Goal: Task Accomplishment & Management: Complete application form

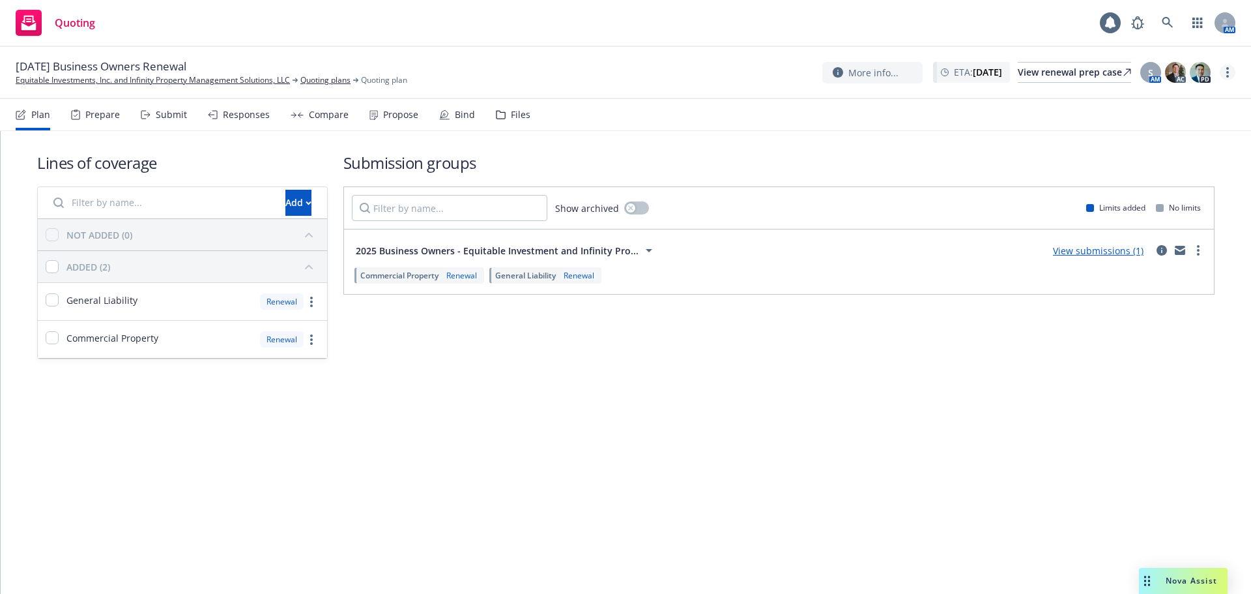
click at [1223, 69] on link "more" at bounding box center [1228, 73] width 16 height 16
drag, startPoint x: 1185, startPoint y: 96, endPoint x: 1182, endPoint y: 113, distance: 16.6
click at [1185, 96] on link "Copy logging email" at bounding box center [1162, 100] width 145 height 26
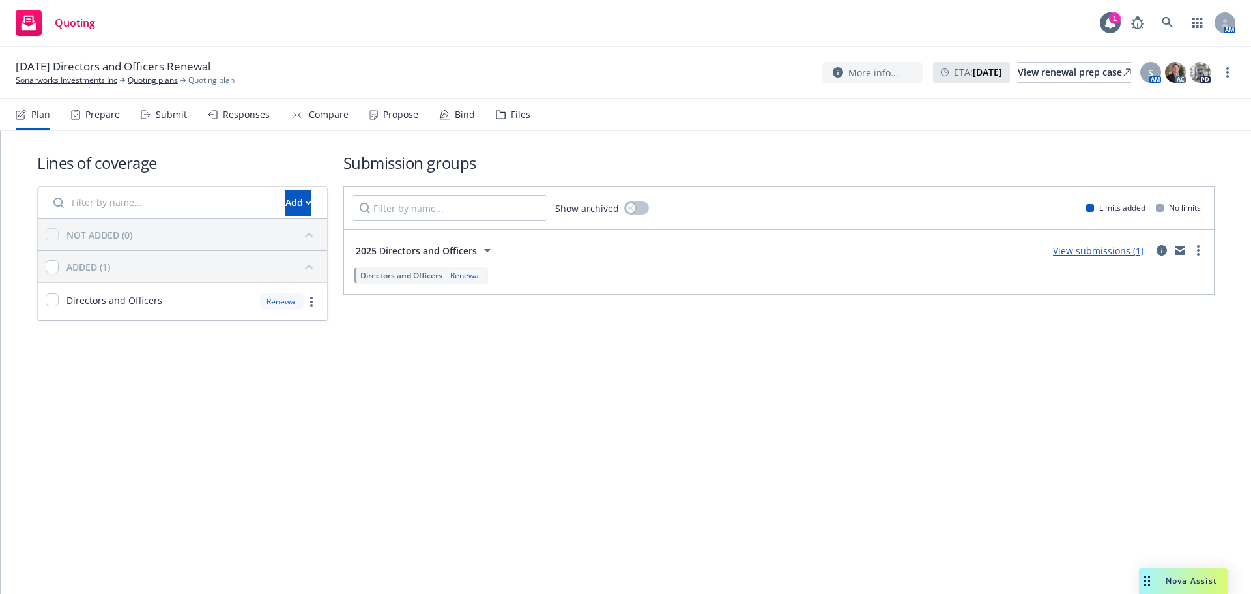
click at [388, 121] on div "Propose" at bounding box center [394, 114] width 49 height 31
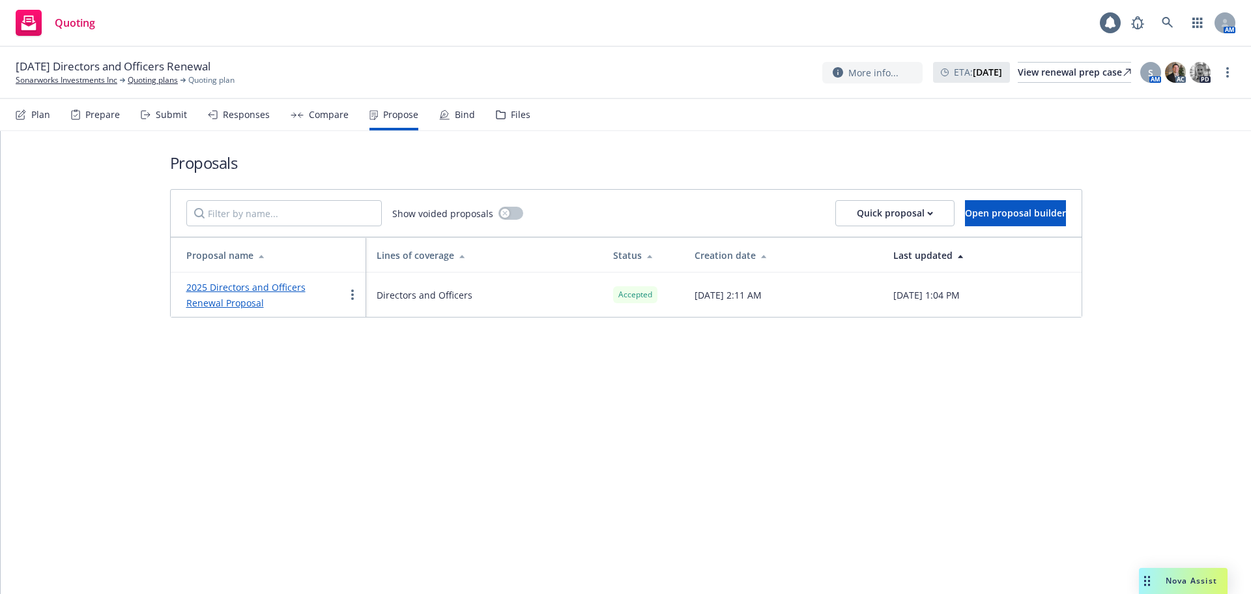
click at [452, 121] on div "Bind" at bounding box center [457, 114] width 36 height 31
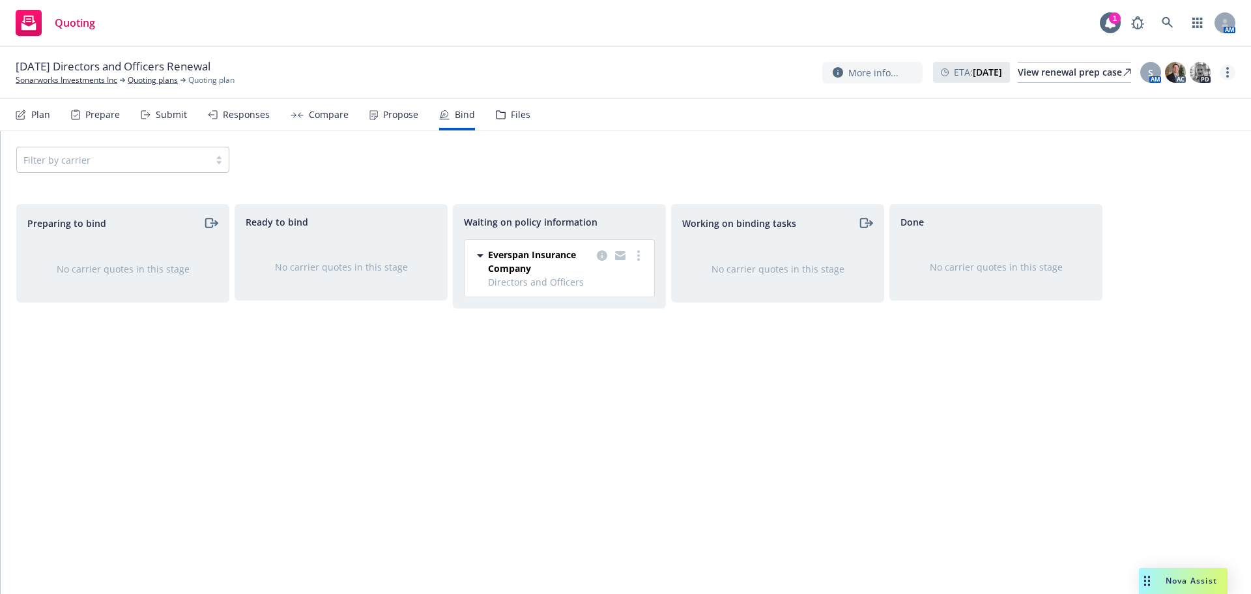
click at [1228, 79] on link "more" at bounding box center [1228, 73] width 16 height 16
drag, startPoint x: 1179, startPoint y: 107, endPoint x: 1178, endPoint y: 121, distance: 13.7
click at [1179, 106] on link "Copy logging email" at bounding box center [1162, 99] width 145 height 26
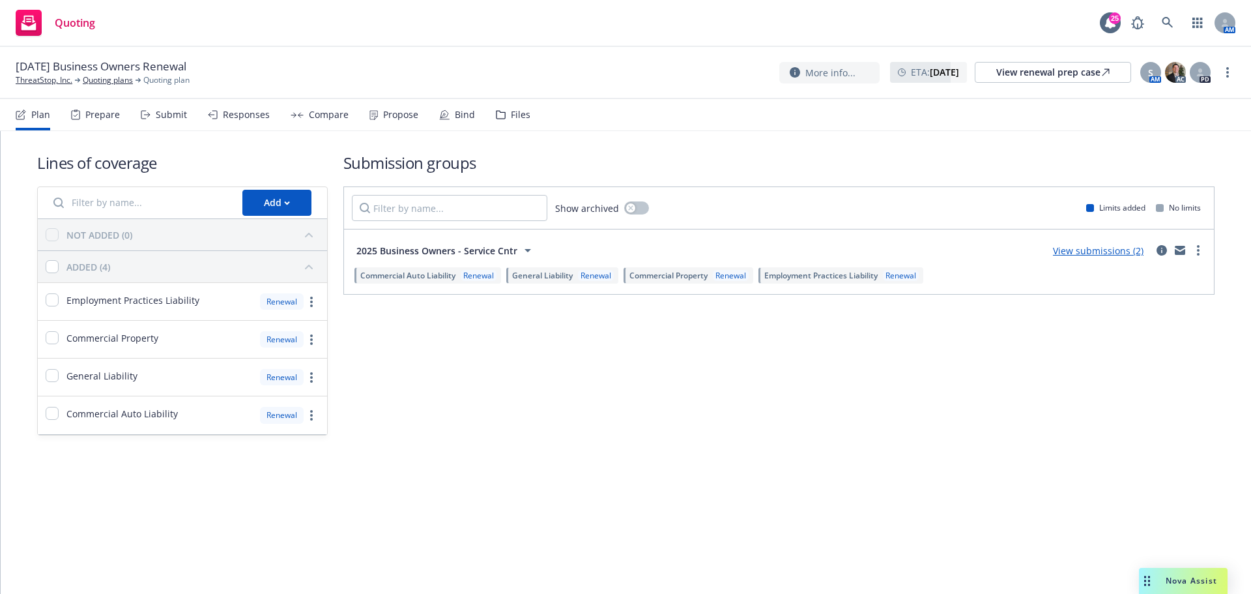
click at [161, 111] on div "Submit" at bounding box center [171, 114] width 31 height 10
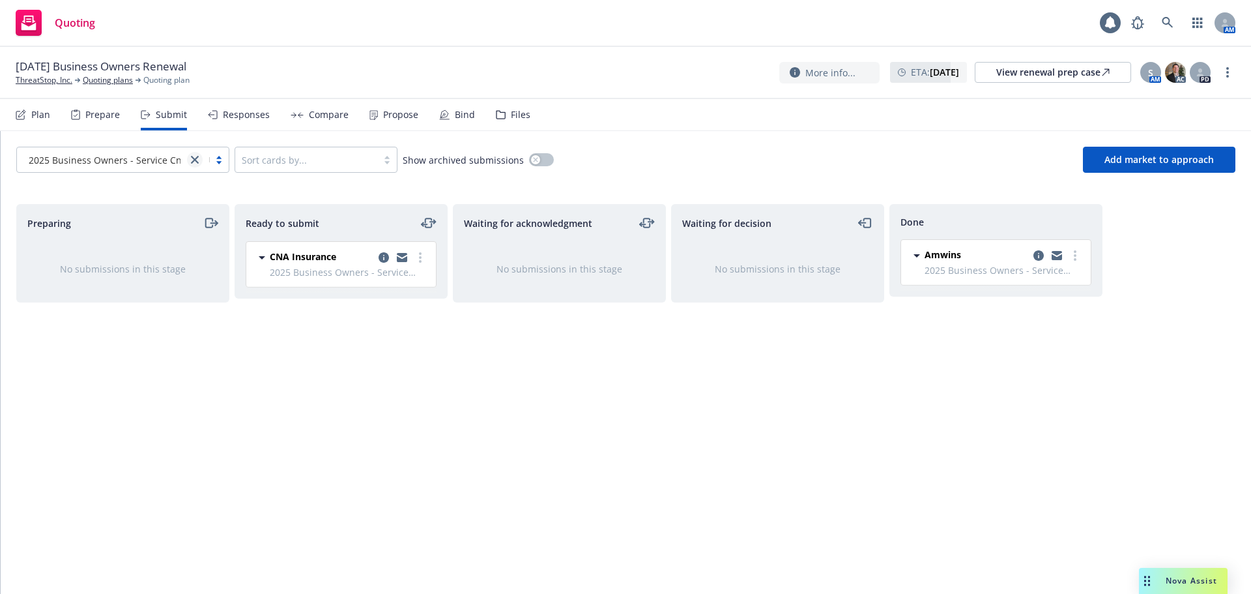
click at [196, 158] on icon "close" at bounding box center [195, 160] width 8 height 8
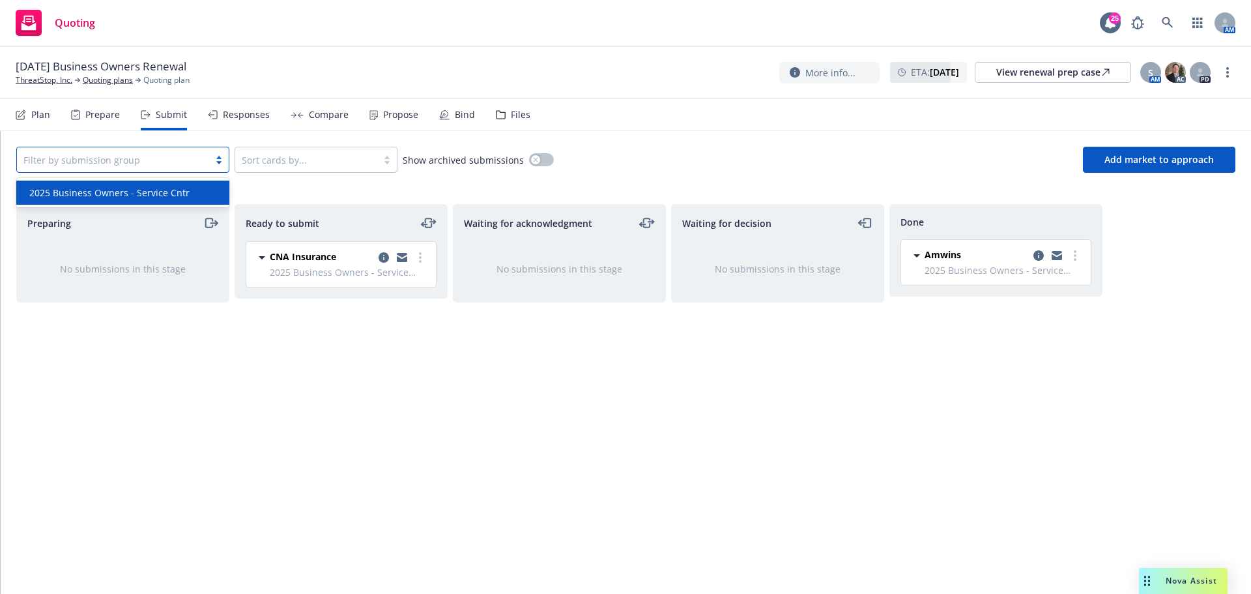
click at [160, 185] on div "2025 Business Owners - Service Cntr" at bounding box center [122, 193] width 213 height 24
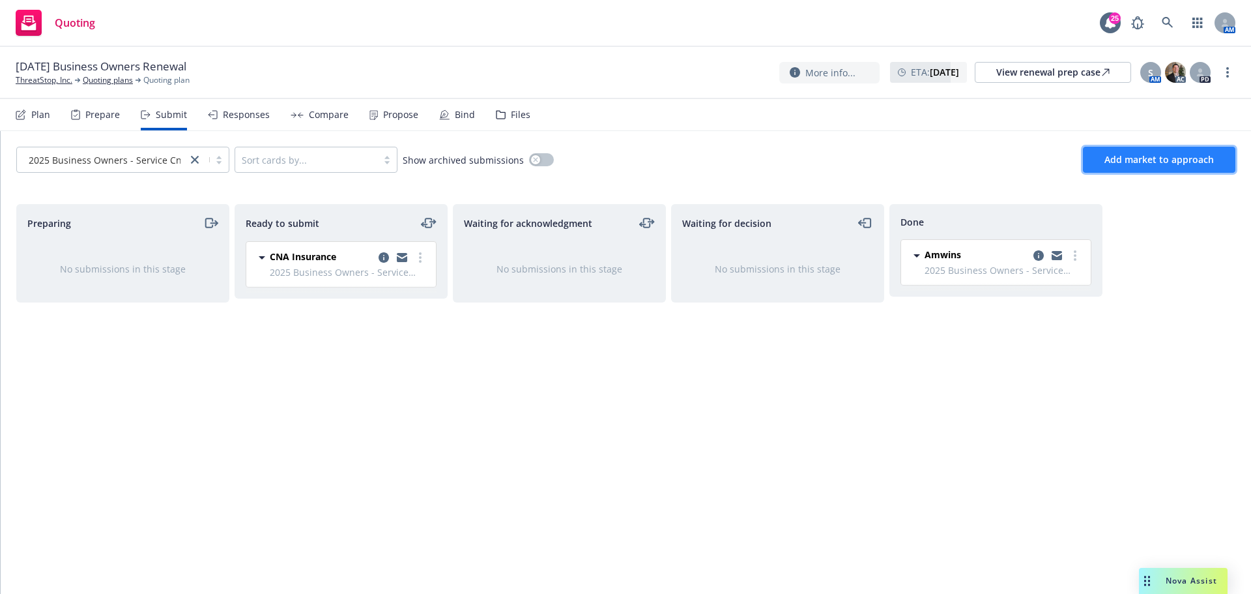
click at [1178, 151] on button "Add market to approach" at bounding box center [1159, 160] width 152 height 26
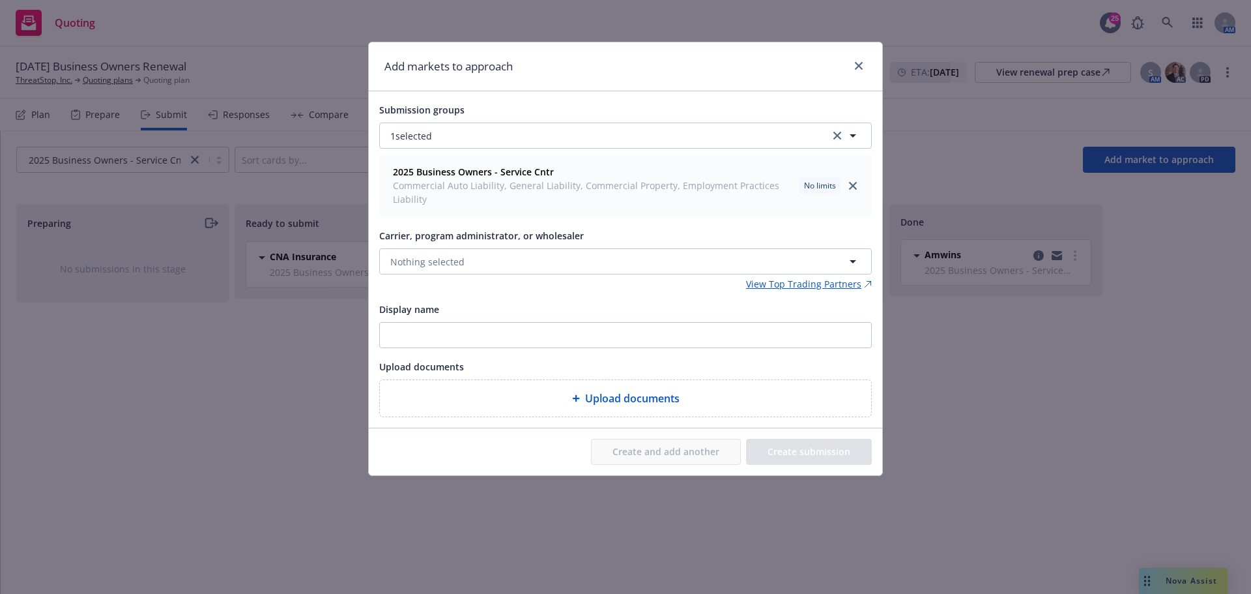
click at [479, 191] on span "Commercial Auto Liability, General Liability, Commercial Property, Employment P…" at bounding box center [593, 192] width 401 height 27
click at [470, 250] on button "Nothing selected" at bounding box center [625, 261] width 493 height 26
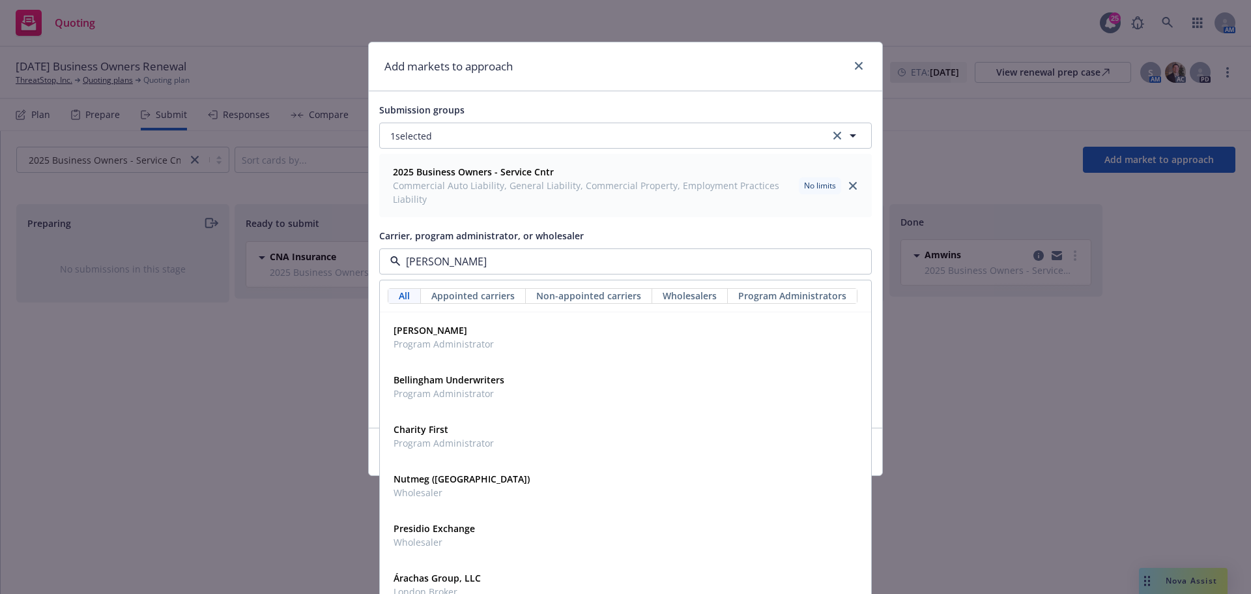
type input "Hartf"
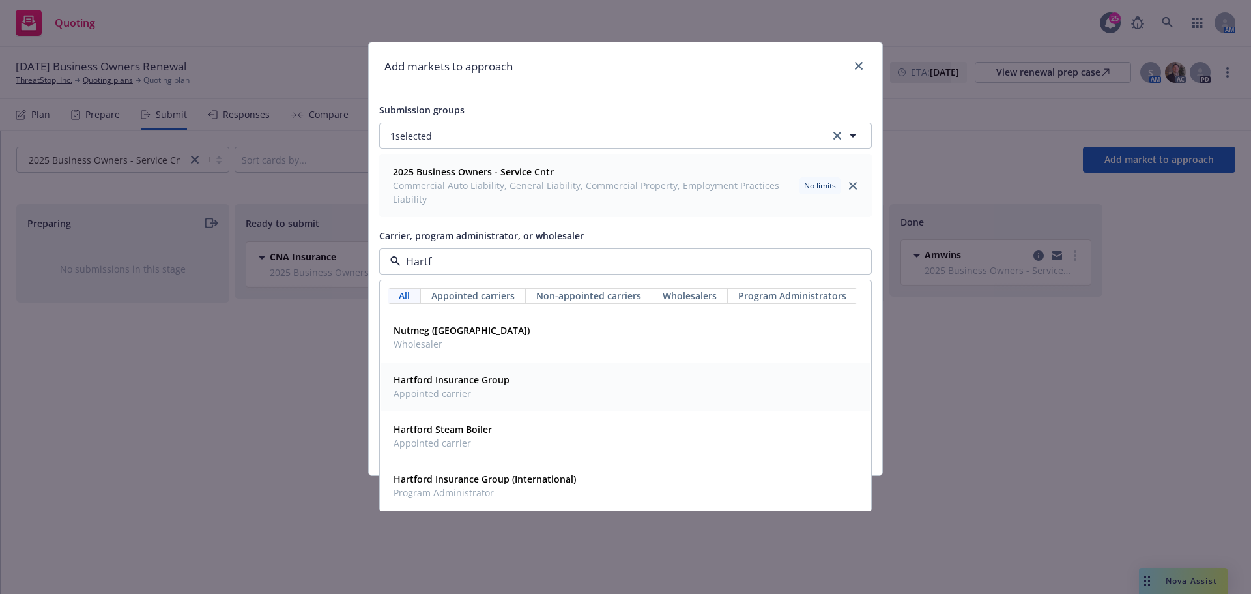
click at [528, 375] on div "Hartford Insurance Group Appointed carrier" at bounding box center [625, 386] width 474 height 33
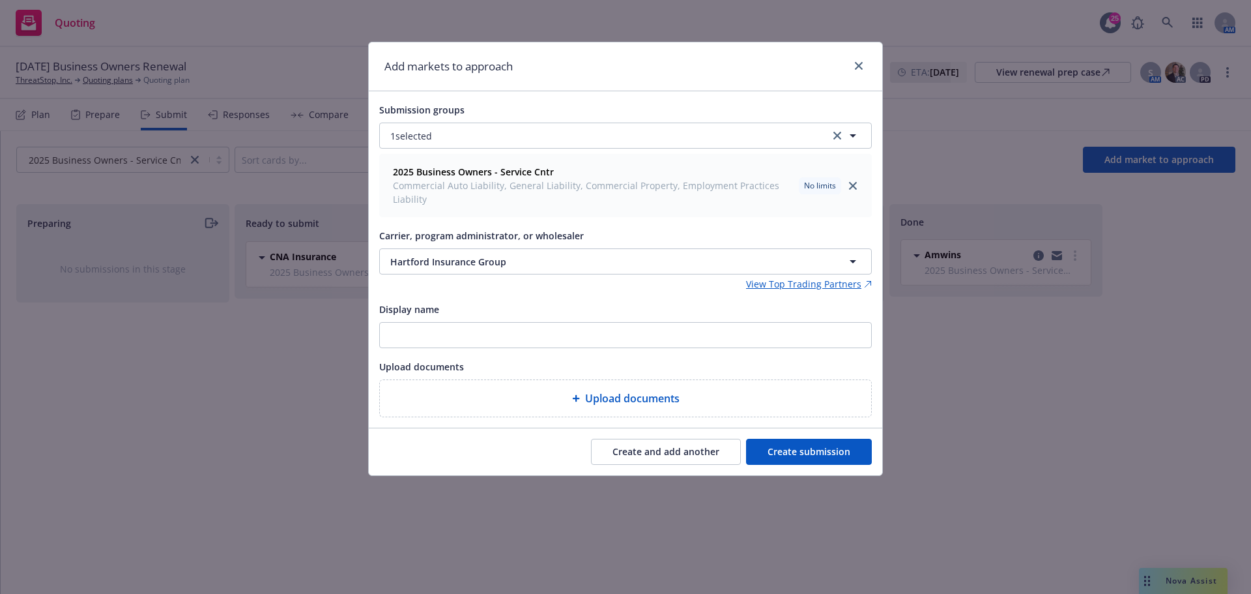
drag, startPoint x: 858, startPoint y: 457, endPoint x: 867, endPoint y: 454, distance: 9.7
click at [858, 457] on button "Create submission" at bounding box center [809, 452] width 126 height 26
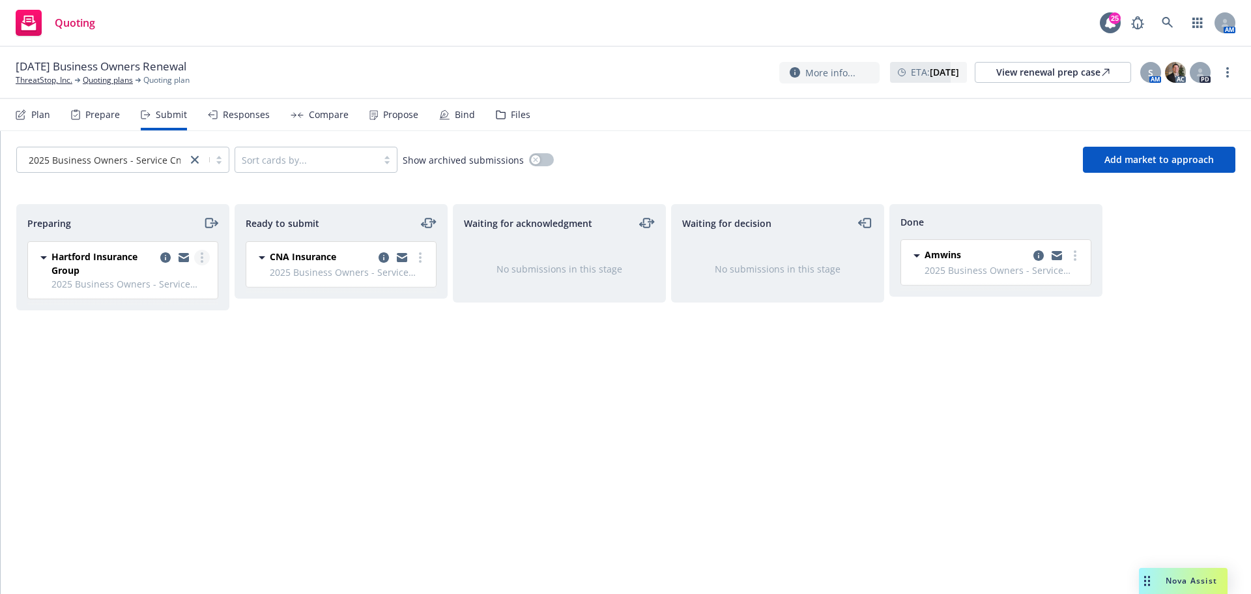
click at [204, 256] on link "more" at bounding box center [202, 258] width 16 height 16
click at [160, 360] on span "Add accepted decision" at bounding box center [144, 362] width 130 height 12
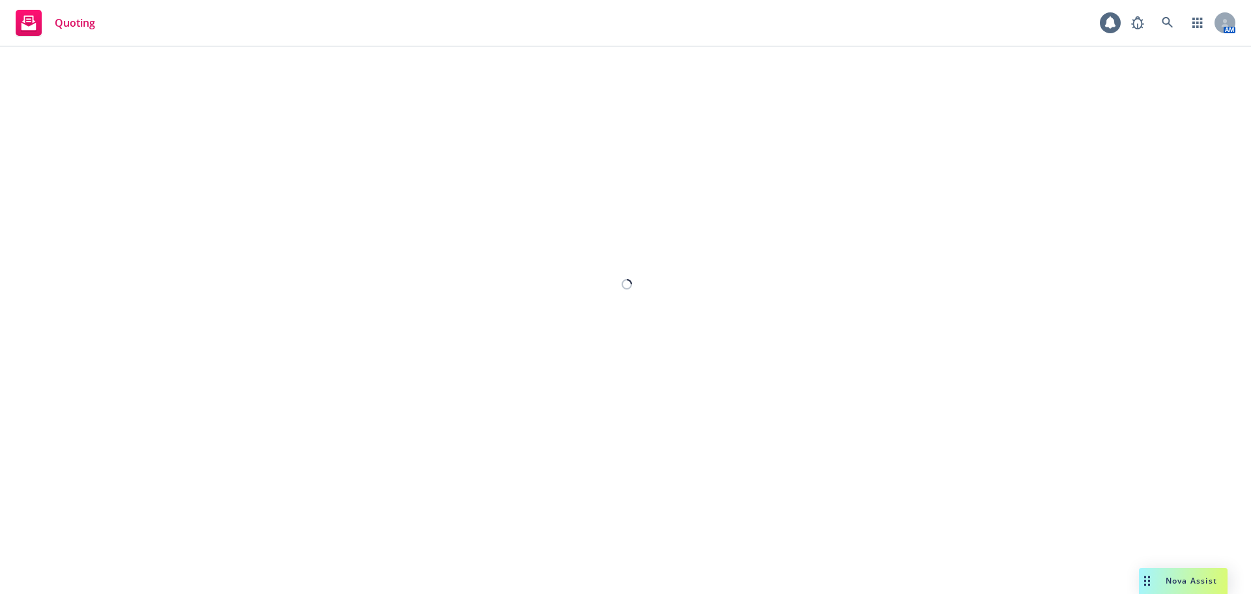
select select "12"
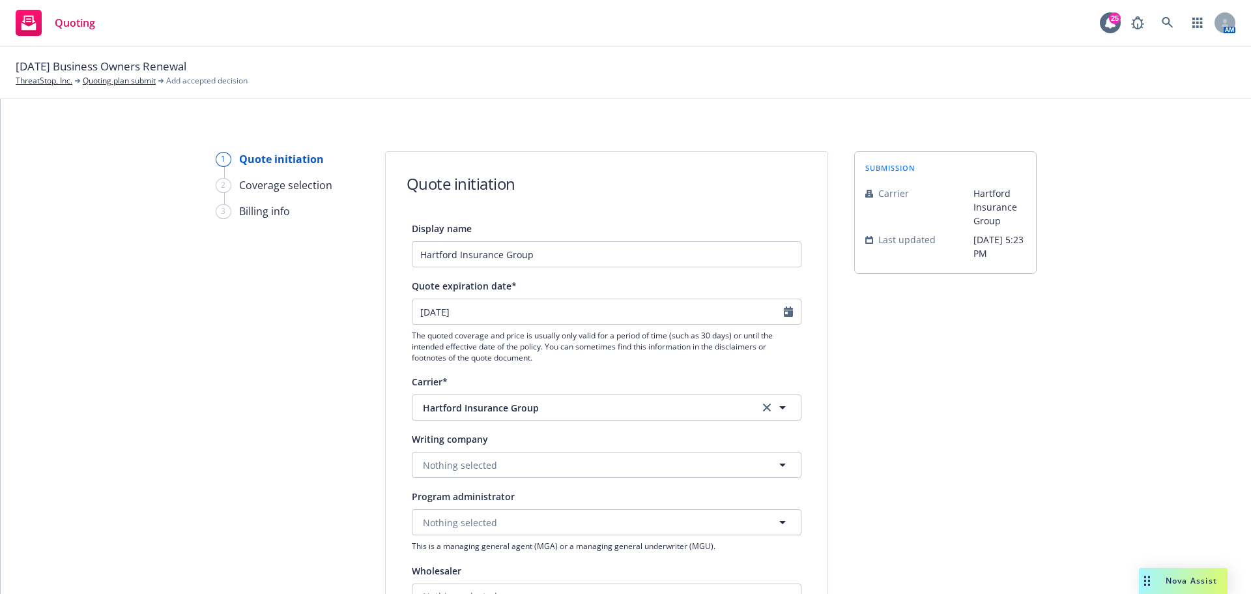
click at [493, 450] on div "Writing company Nothing selected" at bounding box center [607, 454] width 390 height 47
click at [499, 459] on button "Nothing selected" at bounding box center [607, 465] width 390 height 26
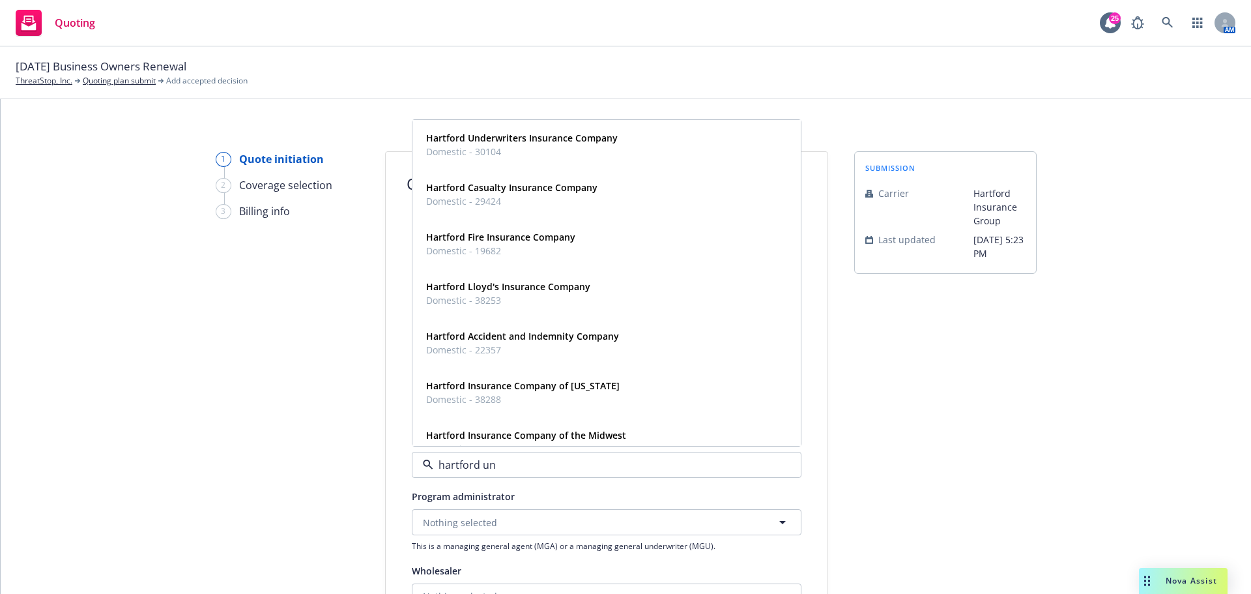
type input "hartford und"
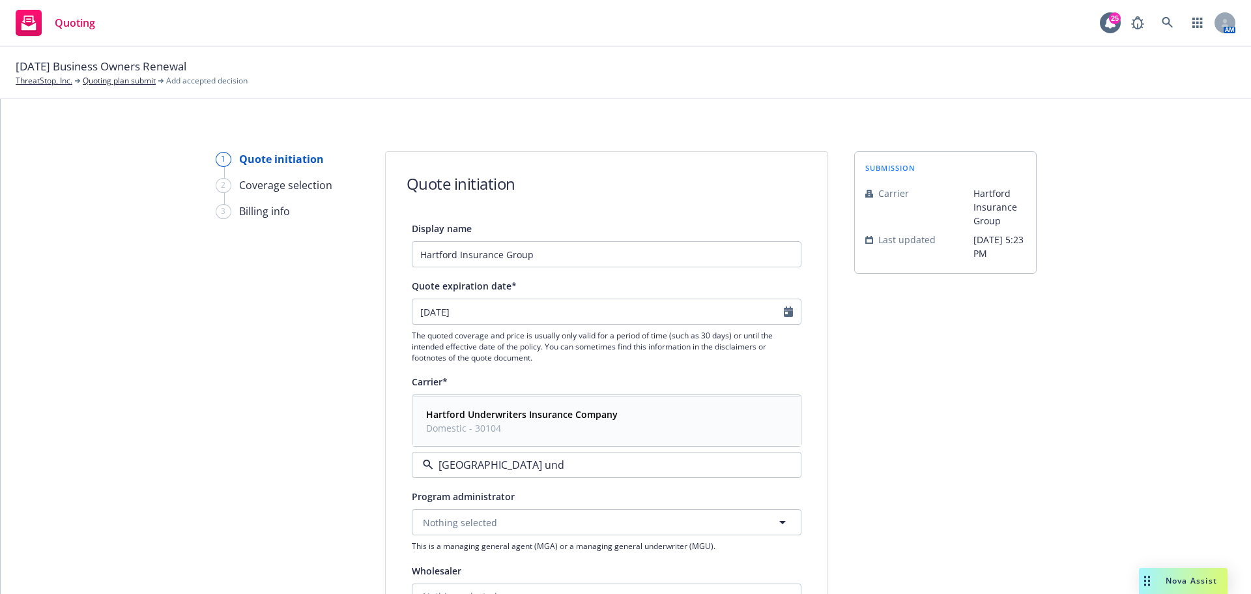
click at [570, 415] on strong "Hartford Underwriters Insurance Company" at bounding box center [522, 414] width 192 height 12
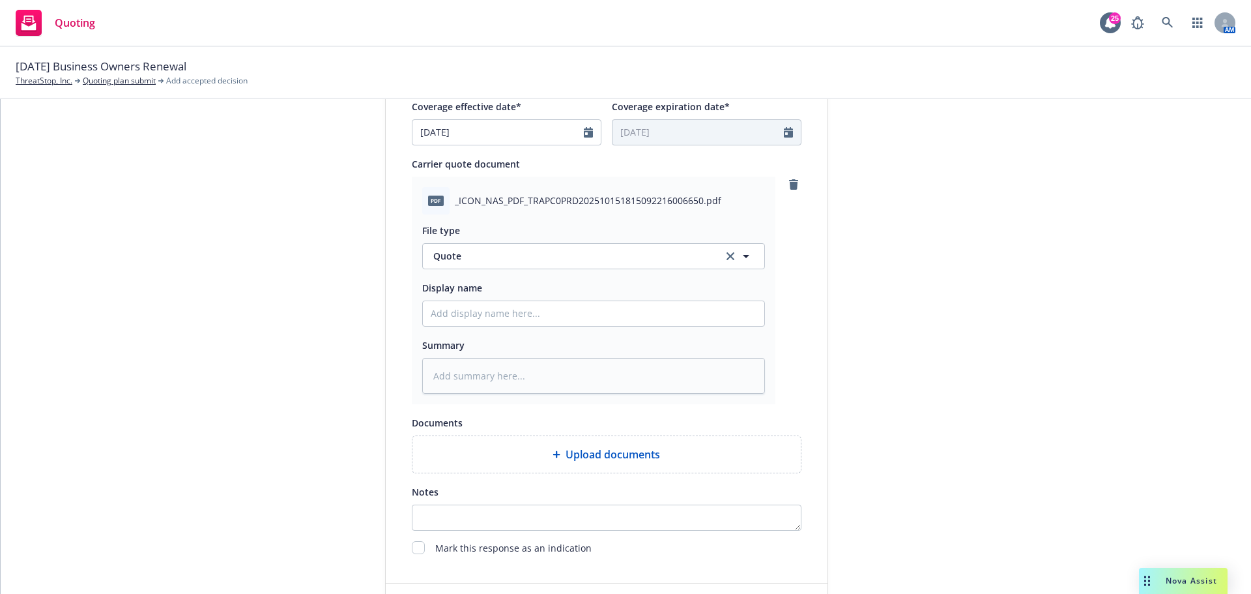
scroll to position [673, 0]
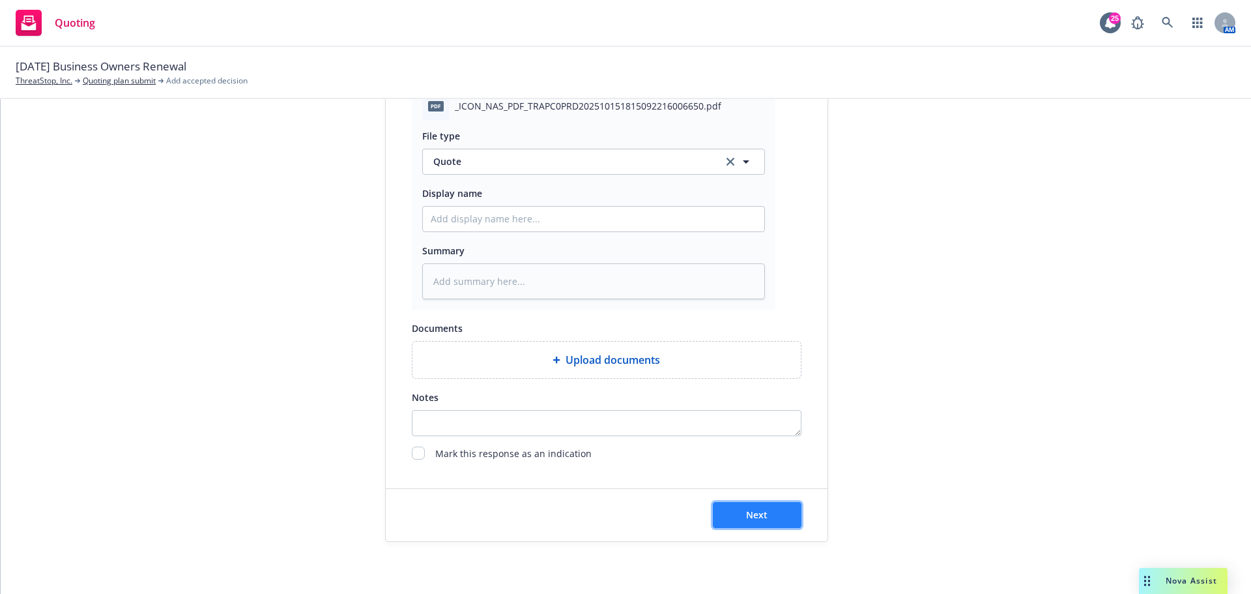
click at [776, 519] on button "Next" at bounding box center [757, 515] width 89 height 26
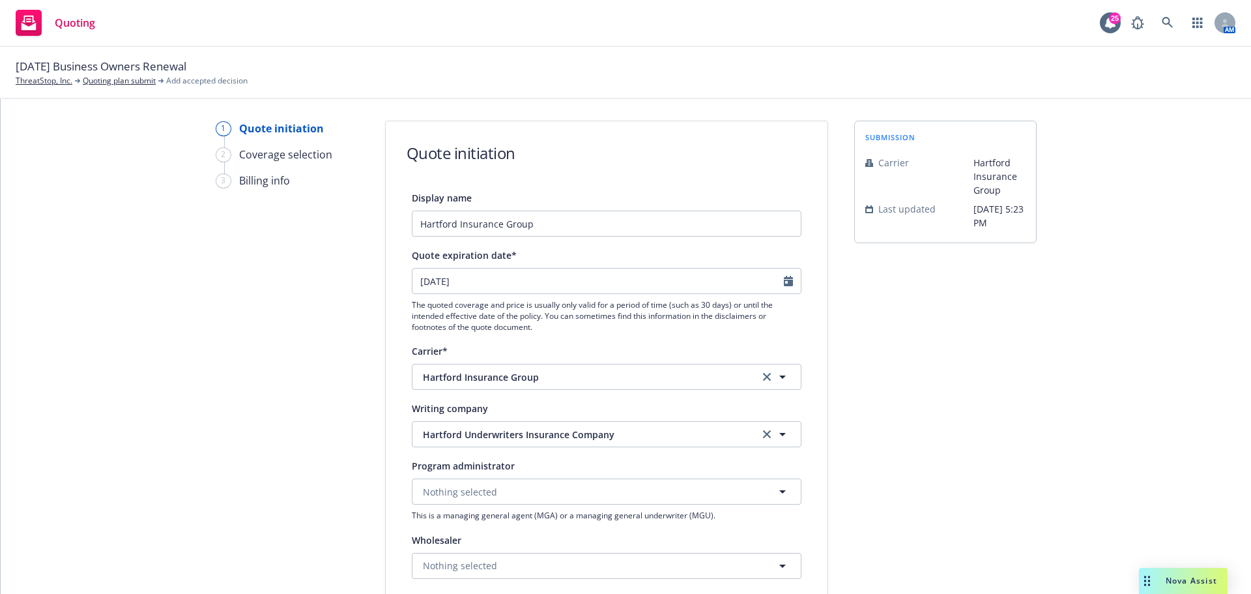
scroll to position [22, 0]
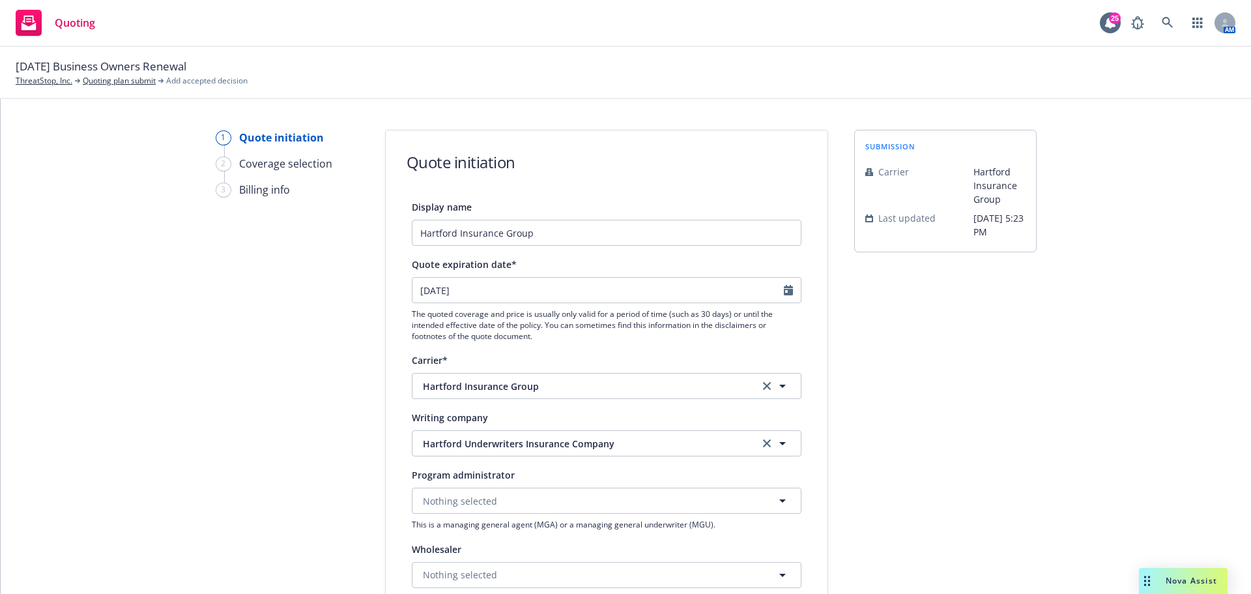
type textarea "x"
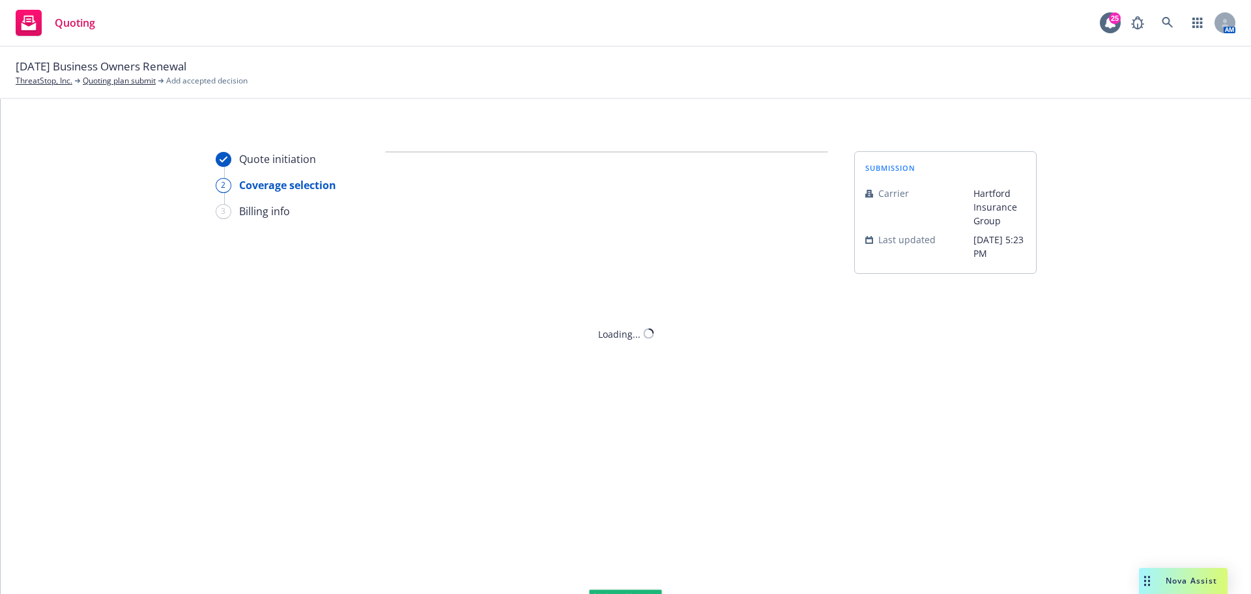
scroll to position [0, 0]
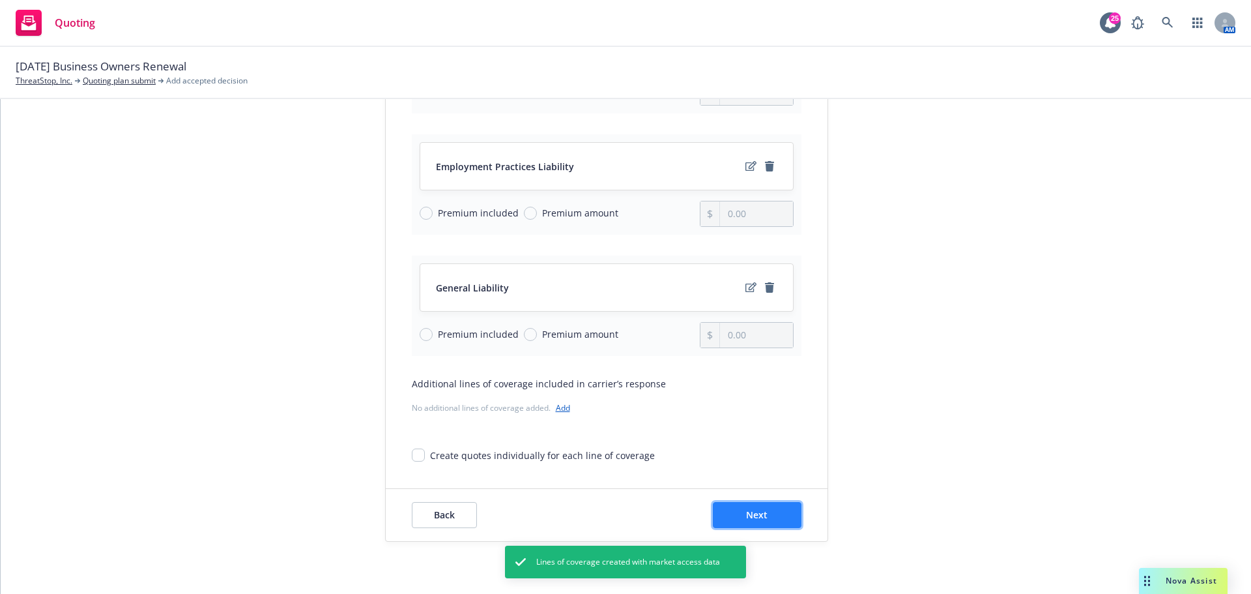
click at [757, 506] on button "Next" at bounding box center [757, 515] width 89 height 26
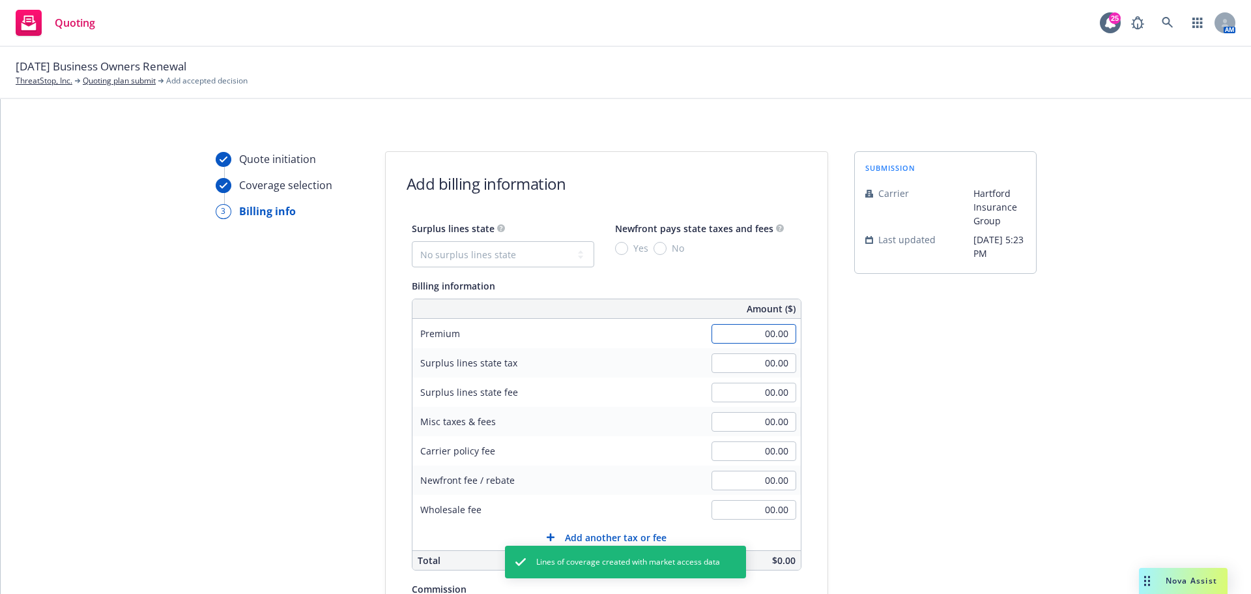
click at [753, 332] on input "00.00" at bounding box center [754, 334] width 85 height 20
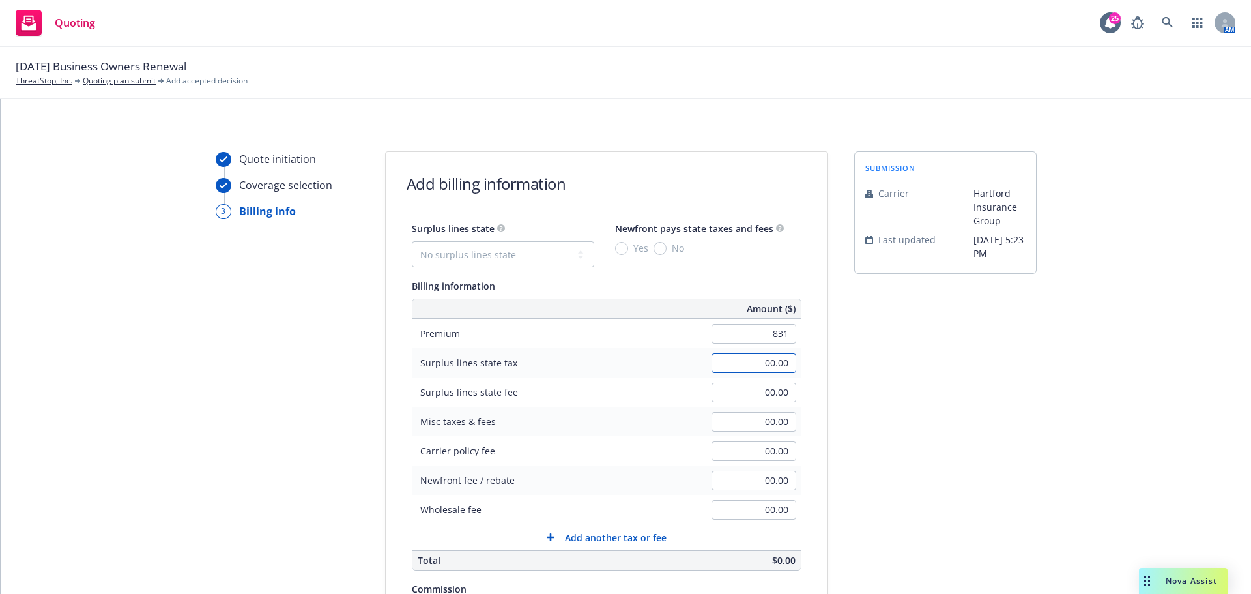
type input "831.00"
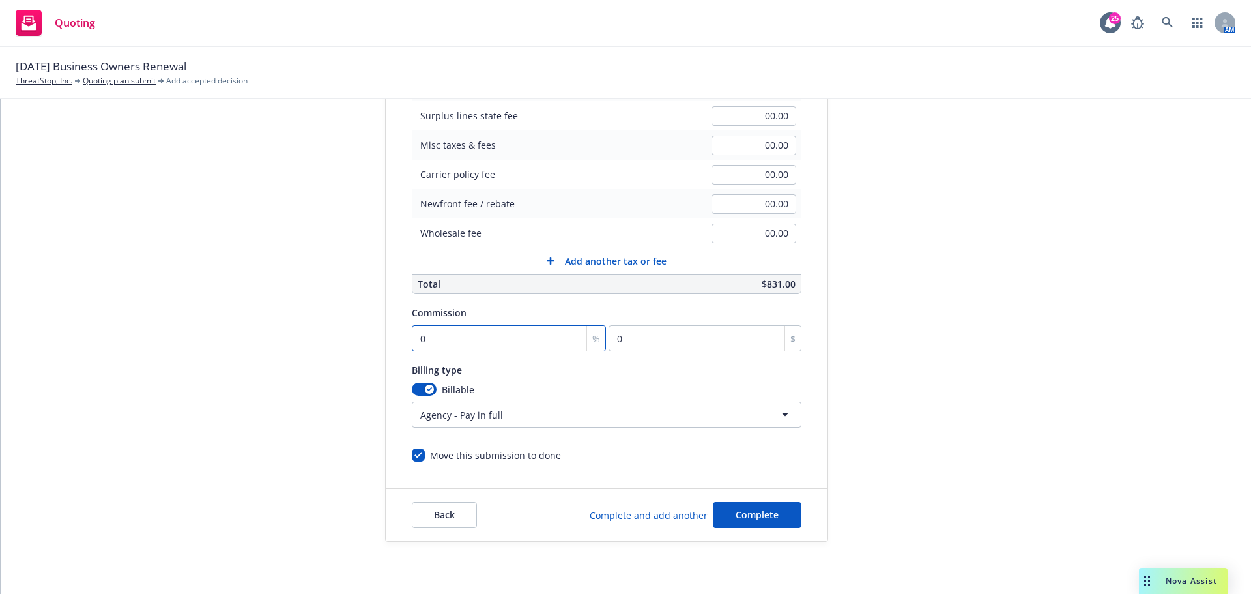
click at [497, 338] on input "0" at bounding box center [509, 338] width 195 height 26
type input "1"
type input "8.31"
type input "15"
type input "124.65"
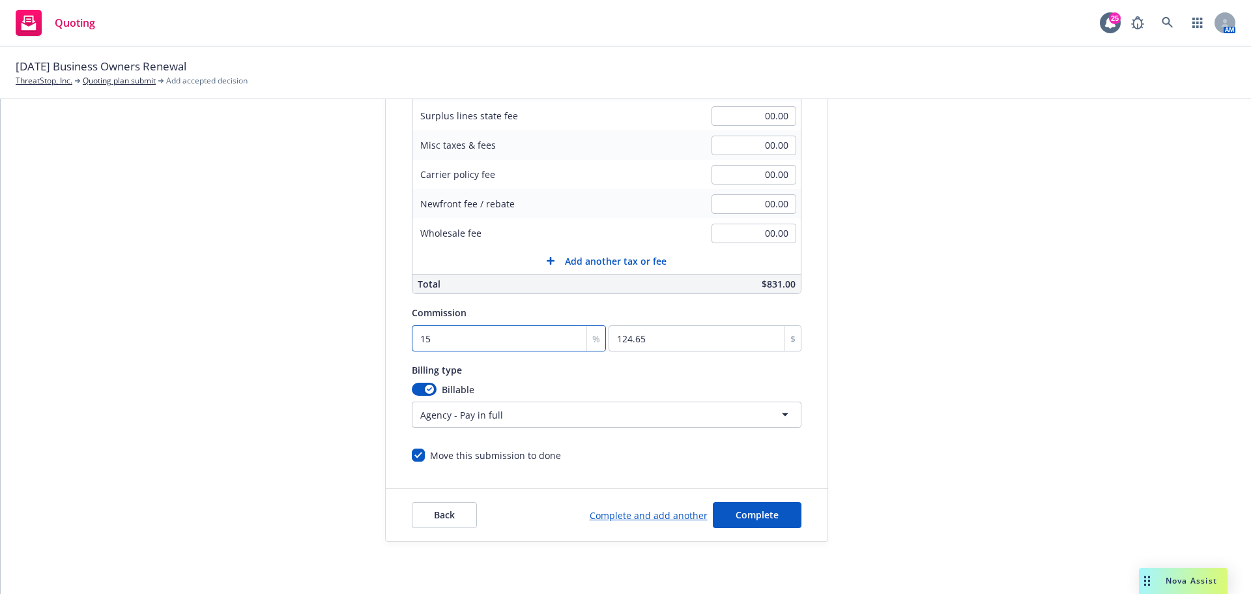
type input "15"
click at [771, 422] on html "Quoting 25 AM 10/29/25 Business Owners Renewal ThreatStop, Inc. Quoting plan su…" at bounding box center [625, 297] width 1251 height 594
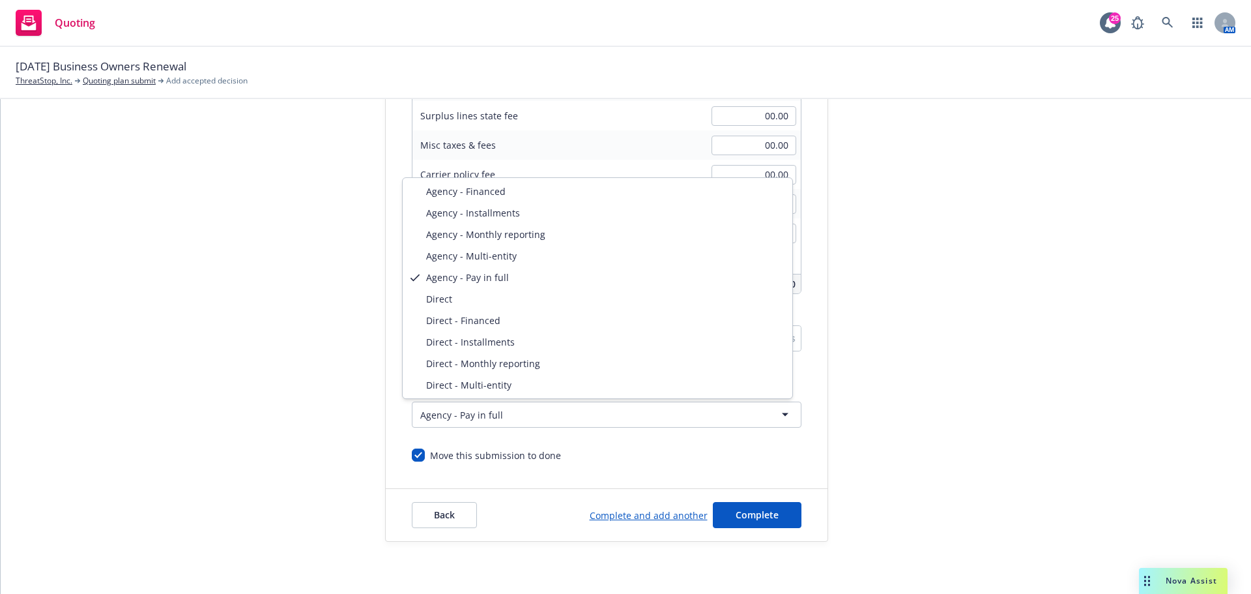
select select "DIRECT"
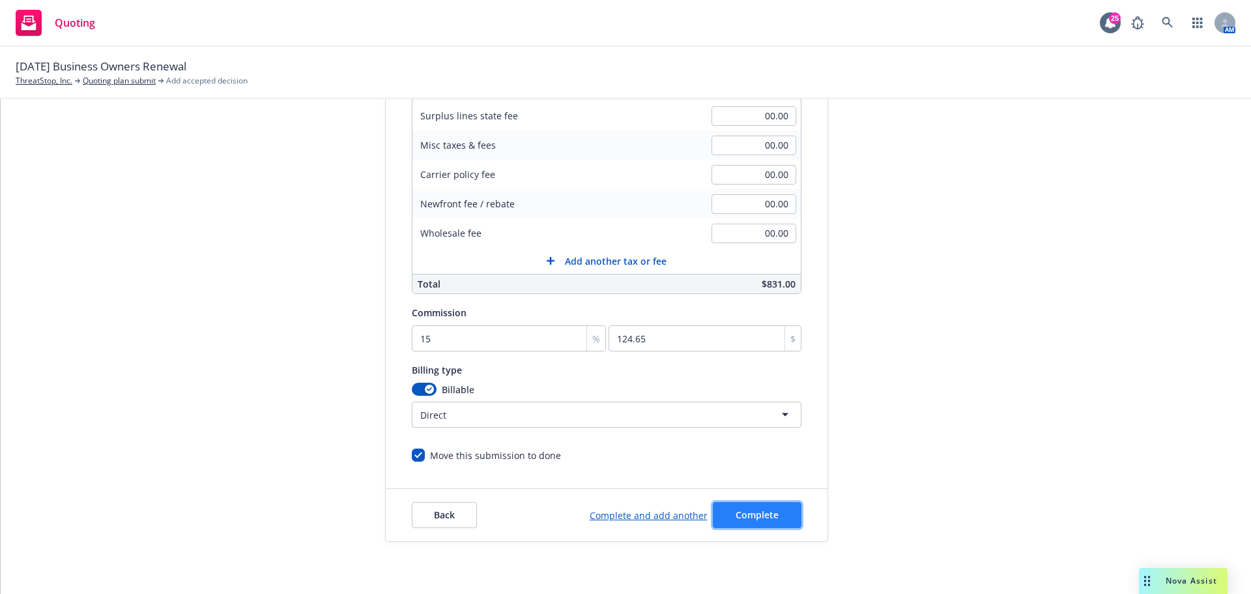
click at [753, 508] on span "Complete" at bounding box center [757, 514] width 43 height 12
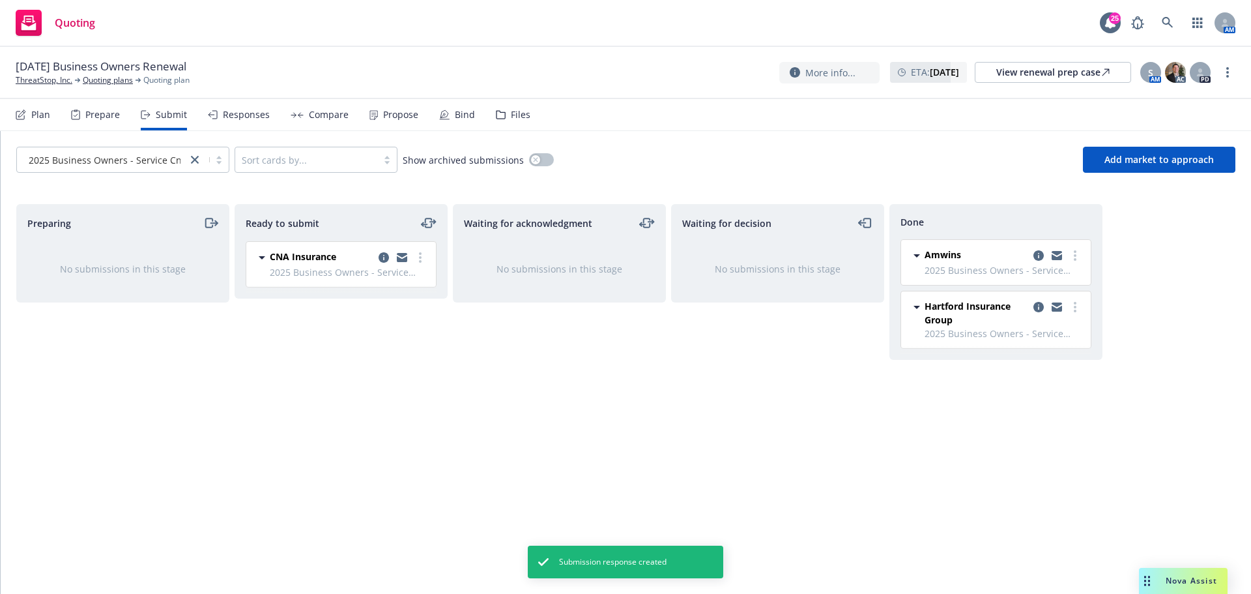
click at [399, 118] on div "Propose" at bounding box center [400, 114] width 35 height 10
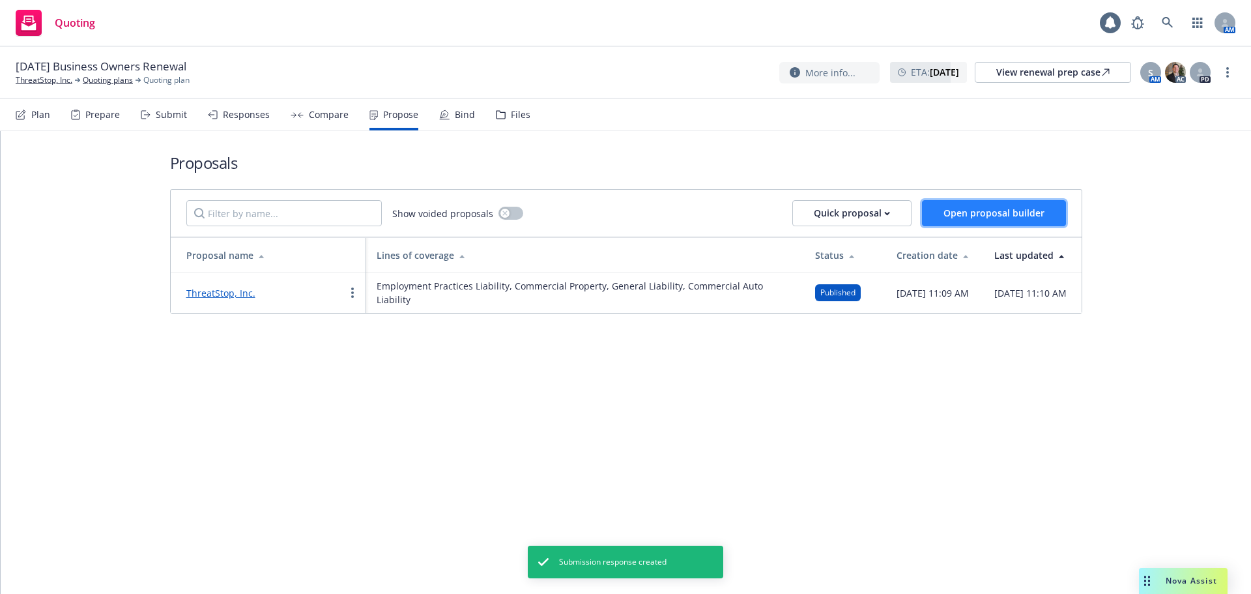
click at [981, 210] on span "Open proposal builder" at bounding box center [994, 213] width 101 height 12
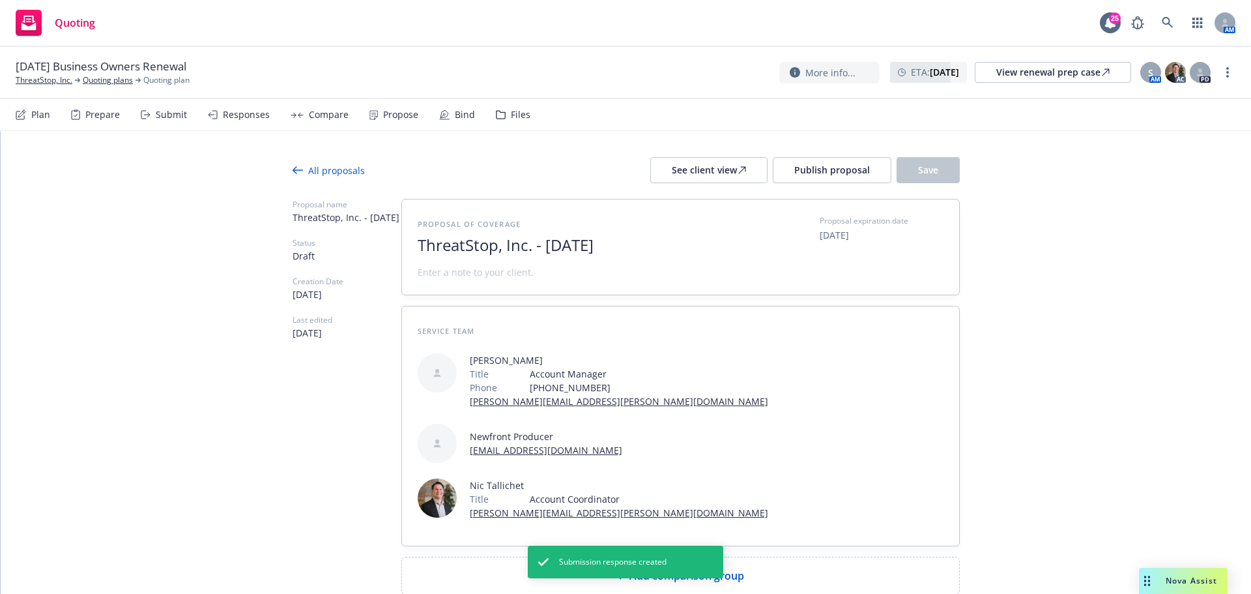
drag, startPoint x: 530, startPoint y: 241, endPoint x: 774, endPoint y: 247, distance: 243.8
click at [774, 249] on div "Proposal of coverage ThreatStop, Inc. - October 2025 Proposal expiration date 1…" at bounding box center [681, 247] width 526 height 64
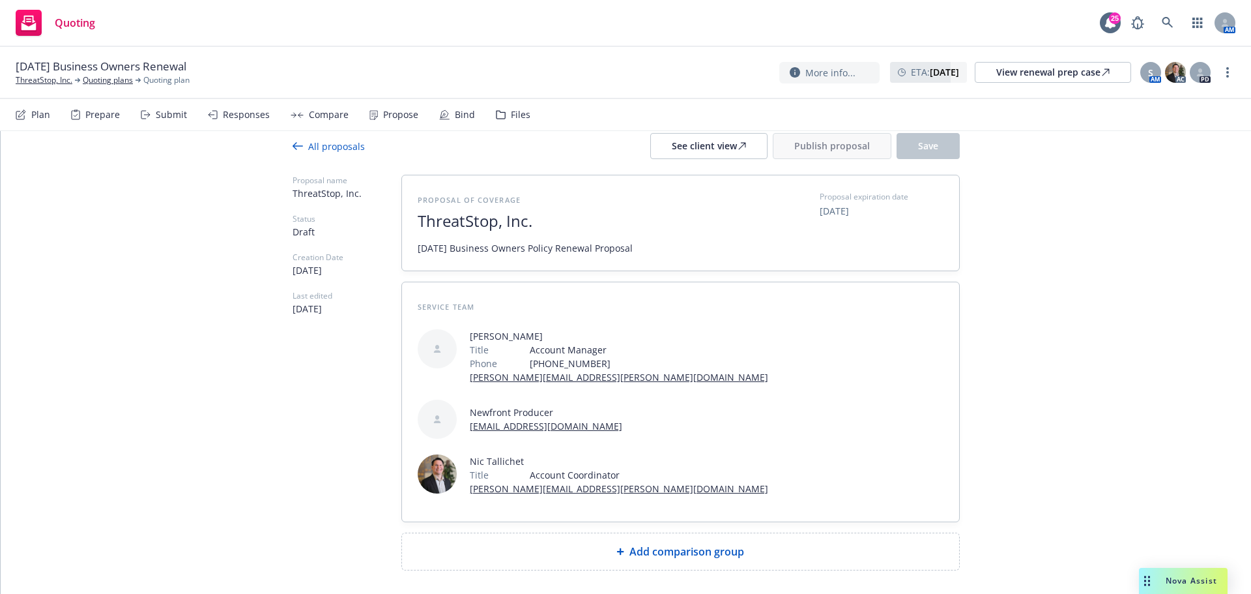
click at [634, 533] on div "Add comparison group" at bounding box center [680, 551] width 557 height 36
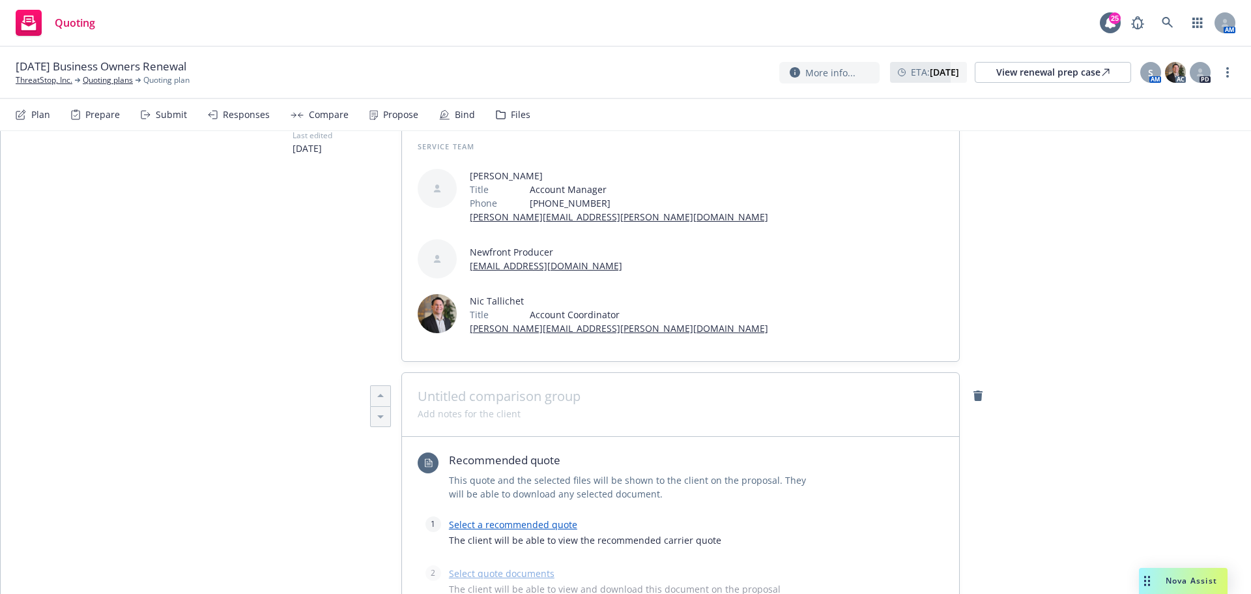
scroll to position [285, 0]
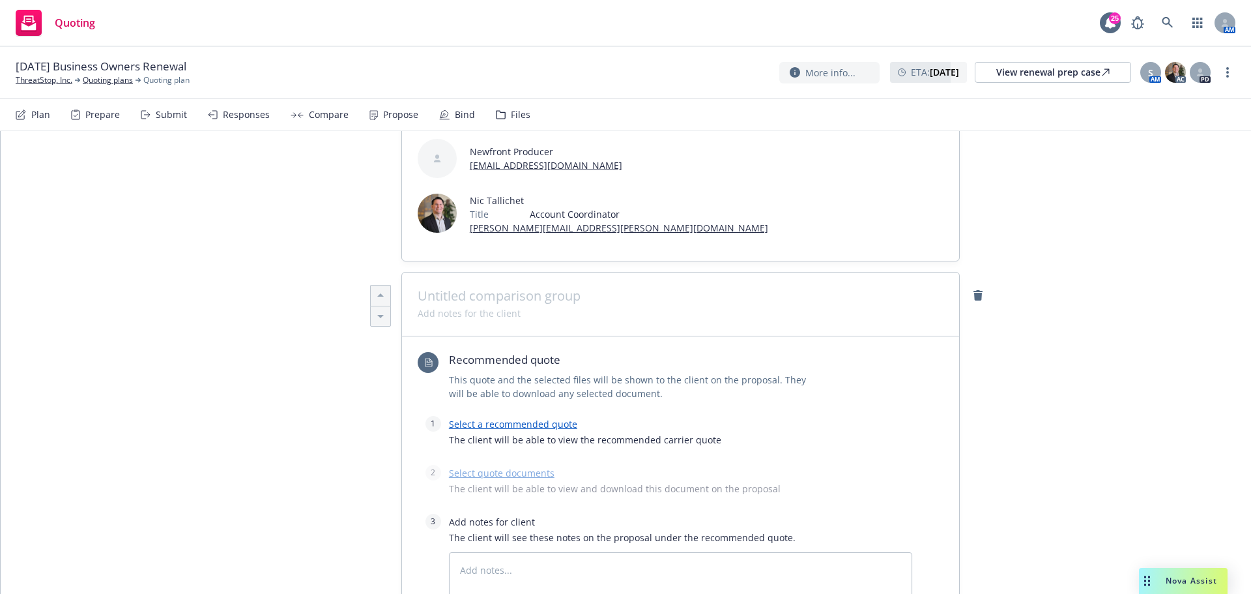
click at [492, 418] on link "Select a recommended quote" at bounding box center [513, 424] width 128 height 12
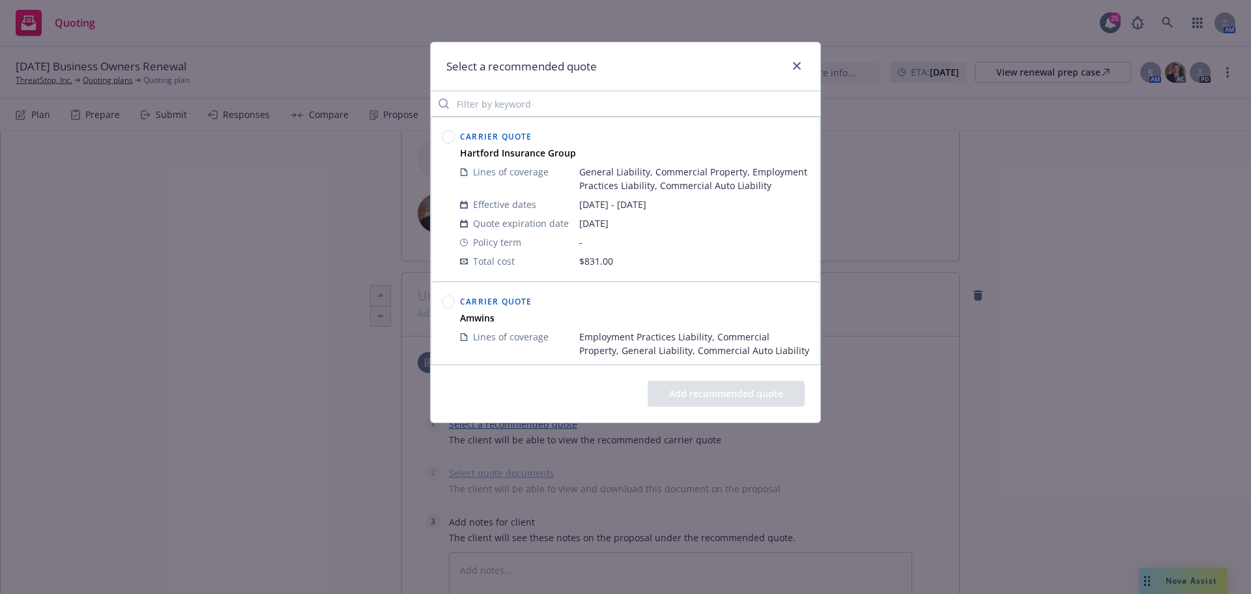
click at [452, 138] on circle at bounding box center [448, 137] width 12 height 12
click at [715, 394] on button "Add recommended quote" at bounding box center [726, 394] width 157 height 26
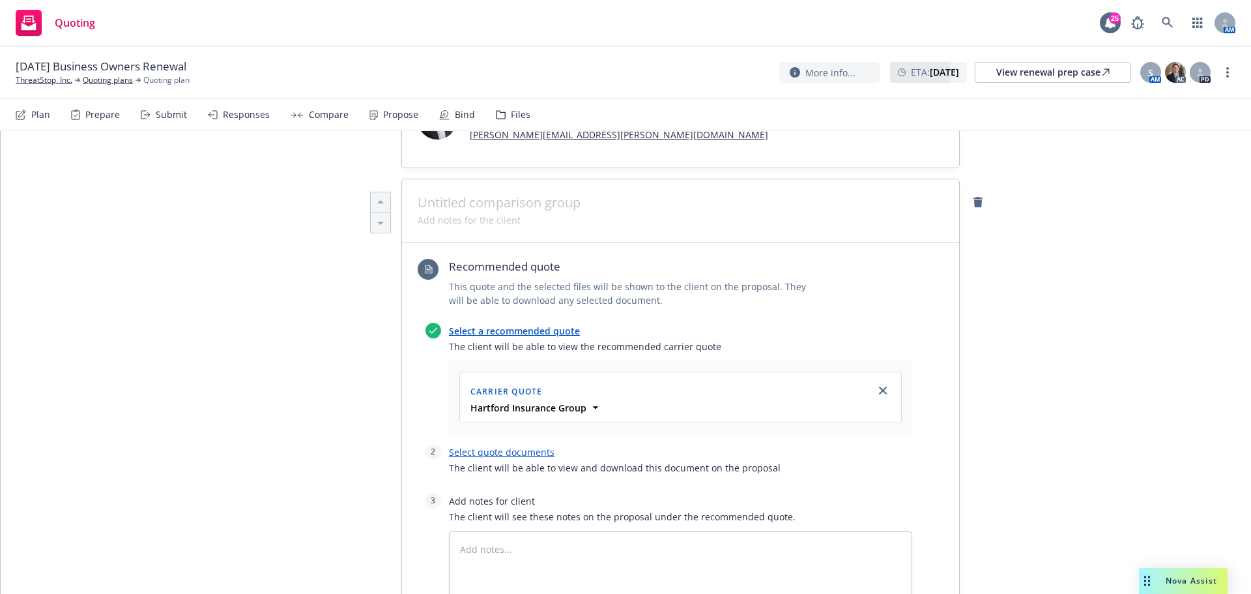
scroll to position [589, 0]
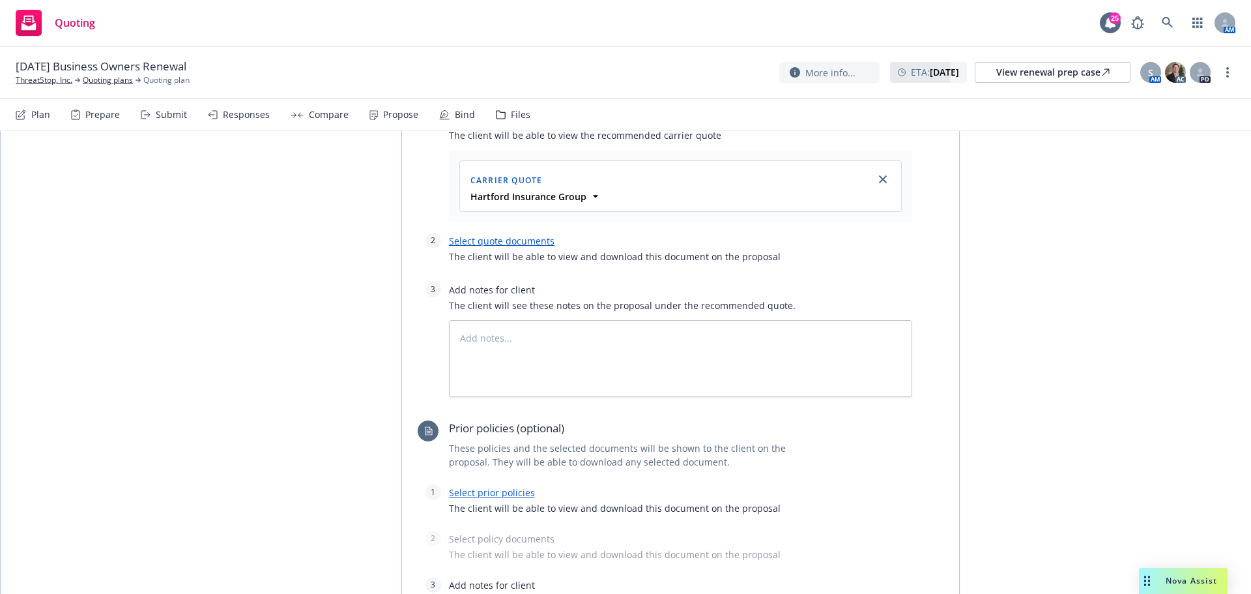
click at [496, 172] on div "Select a recommended quote The client will be able to view the recommended carr…" at bounding box center [669, 253] width 487 height 285
click at [497, 233] on div "Select quote documents The client will be able to view and download this docume…" at bounding box center [680, 252] width 463 height 38
click at [496, 235] on link "Select quote documents" at bounding box center [502, 241] width 106 height 12
type textarea "x"
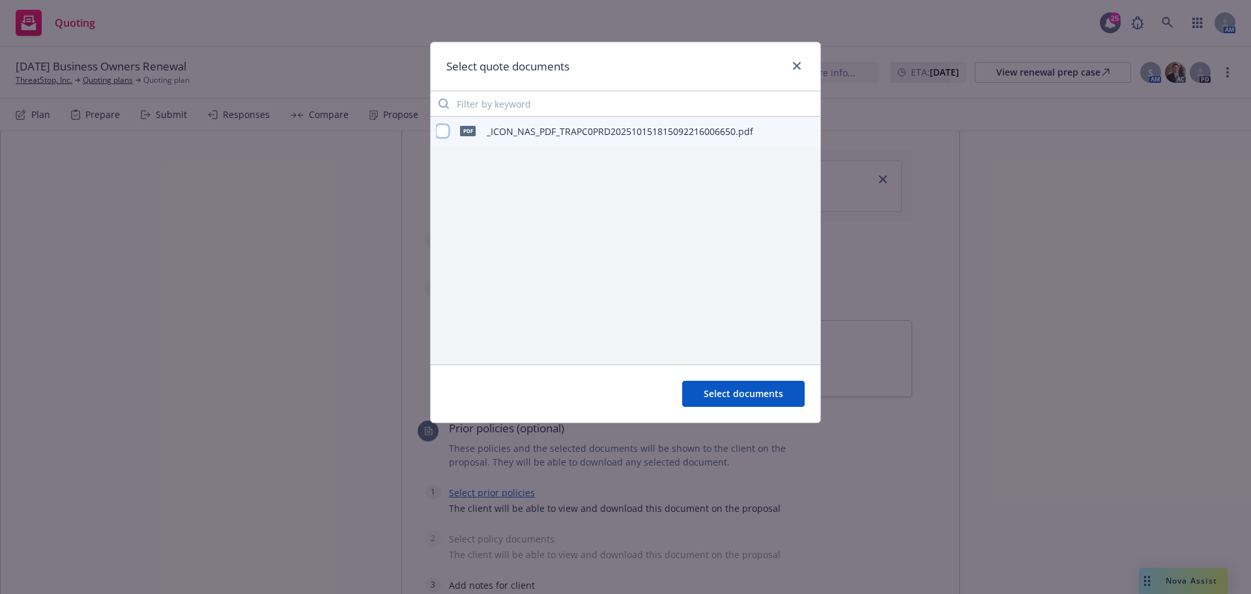
click at [440, 133] on input "checkbox" at bounding box center [442, 130] width 13 height 13
checkbox input "true"
click at [777, 390] on span "Select documents" at bounding box center [744, 393] width 80 height 12
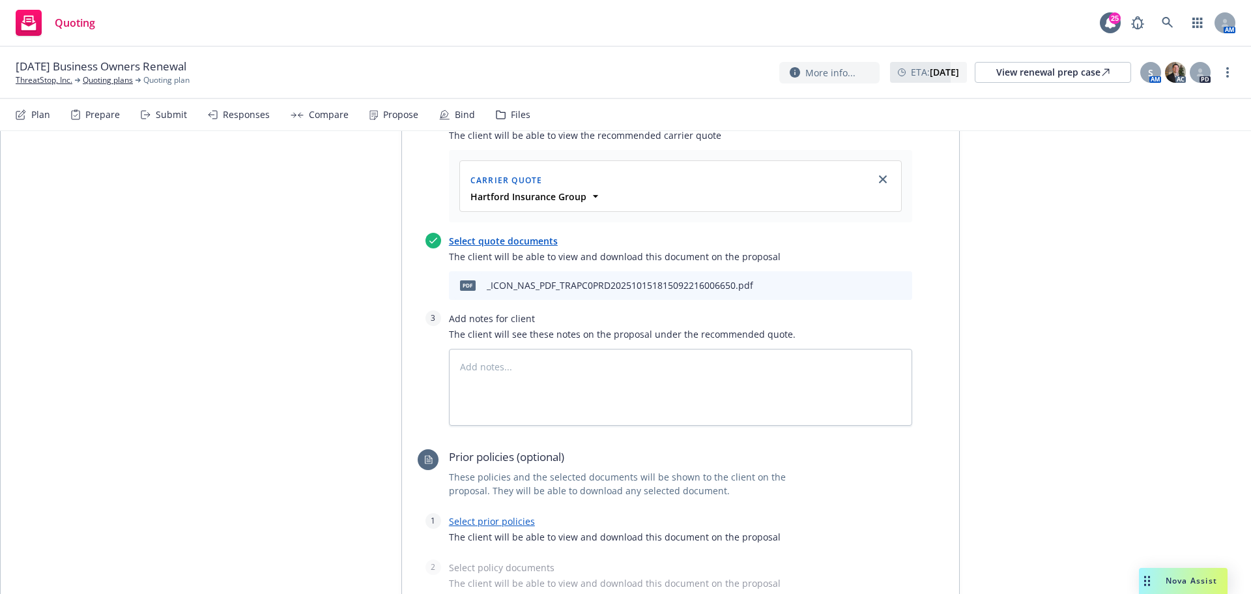
click at [512, 515] on link "Select prior policies" at bounding box center [492, 521] width 86 height 12
type textarea "x"
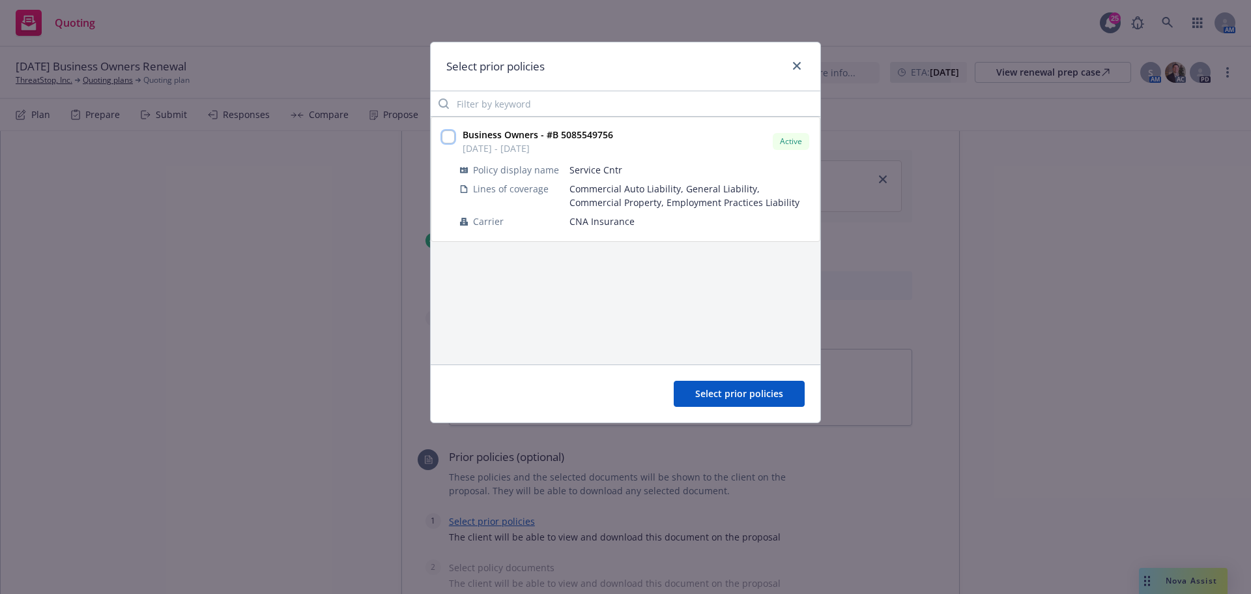
click at [449, 142] on input "checkbox" at bounding box center [448, 136] width 13 height 13
checkbox input "true"
drag, startPoint x: 716, startPoint y: 392, endPoint x: 536, endPoint y: 431, distance: 184.8
click at [715, 392] on span "Select prior policies" at bounding box center [739, 393] width 88 height 12
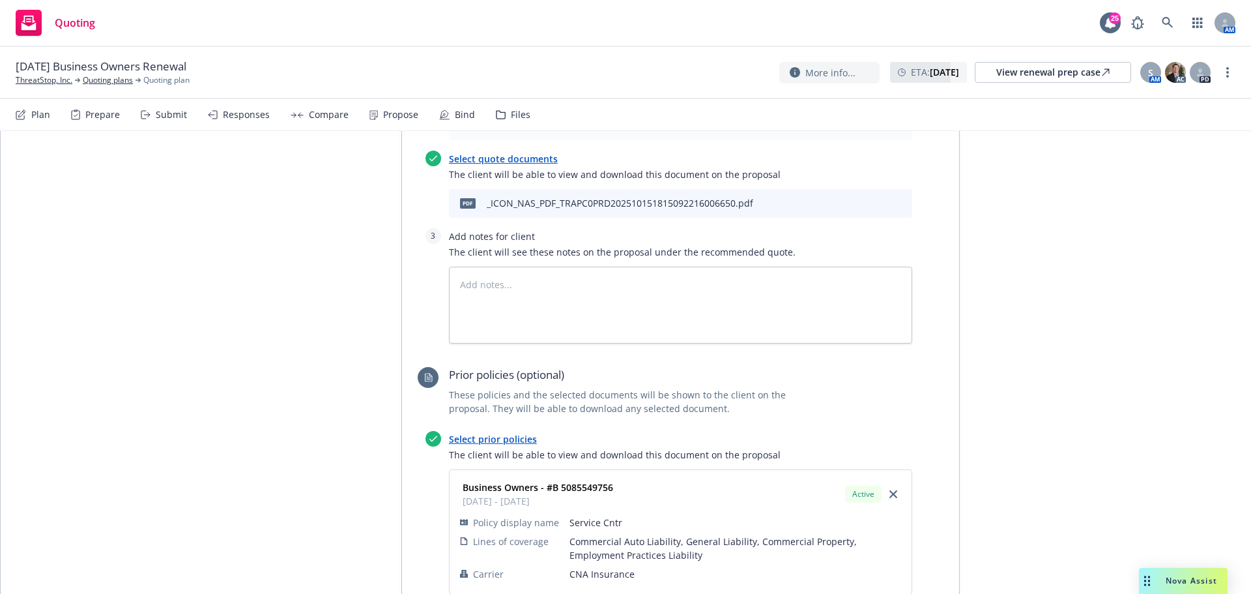
scroll to position [806, 0]
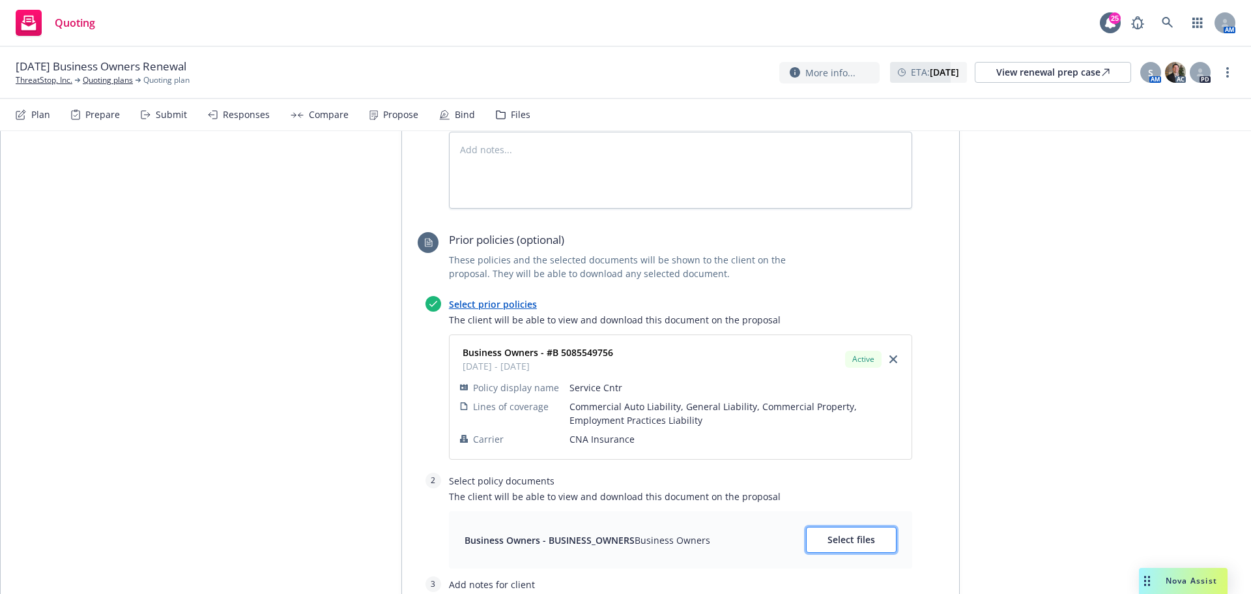
click at [856, 533] on span "Select files" at bounding box center [852, 539] width 48 height 12
type textarea "x"
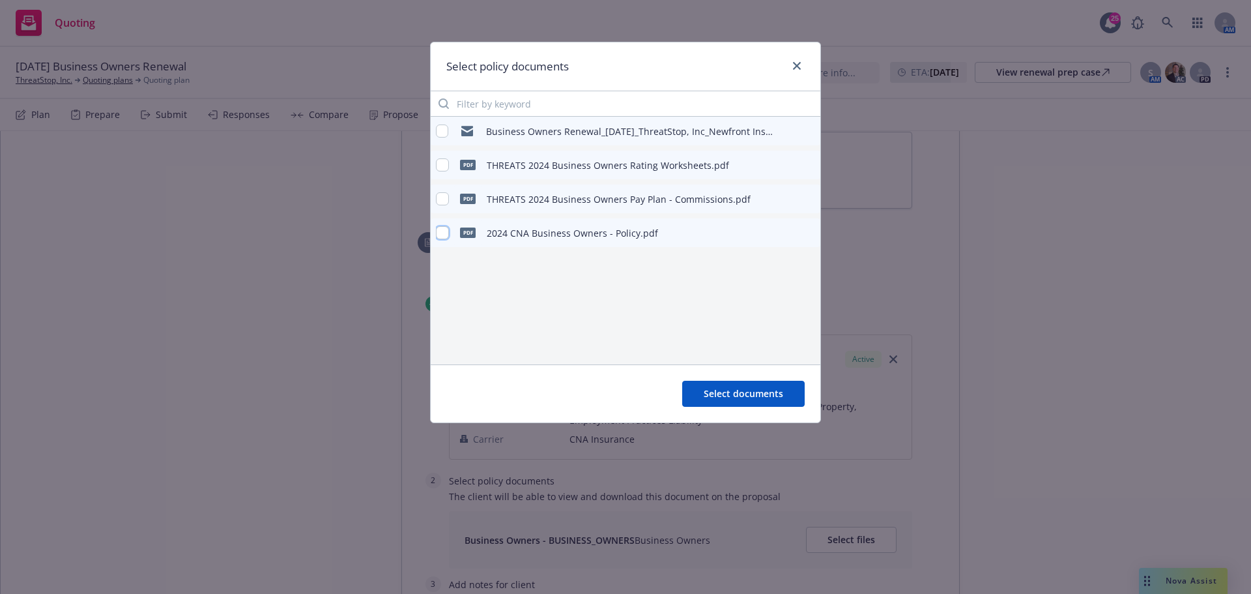
click at [444, 237] on input "checkbox" at bounding box center [442, 232] width 13 height 13
checkbox input "true"
drag, startPoint x: 738, startPoint y: 394, endPoint x: 962, endPoint y: 225, distance: 280.6
click at [737, 392] on span "Select documents" at bounding box center [744, 393] width 80 height 12
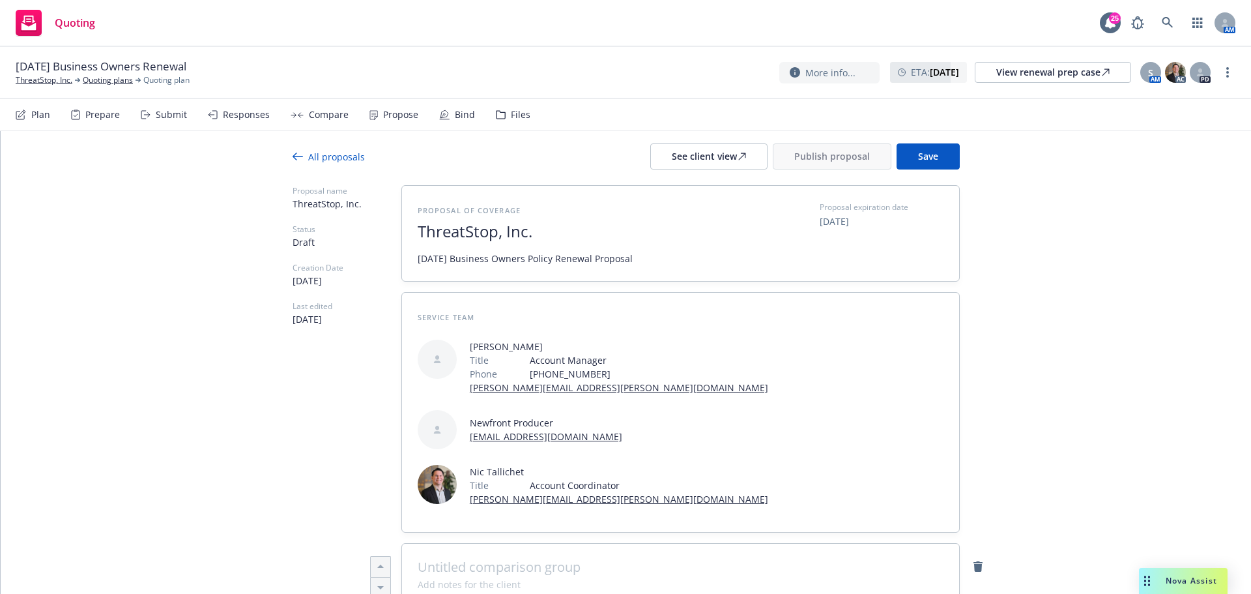
scroll to position [0, 0]
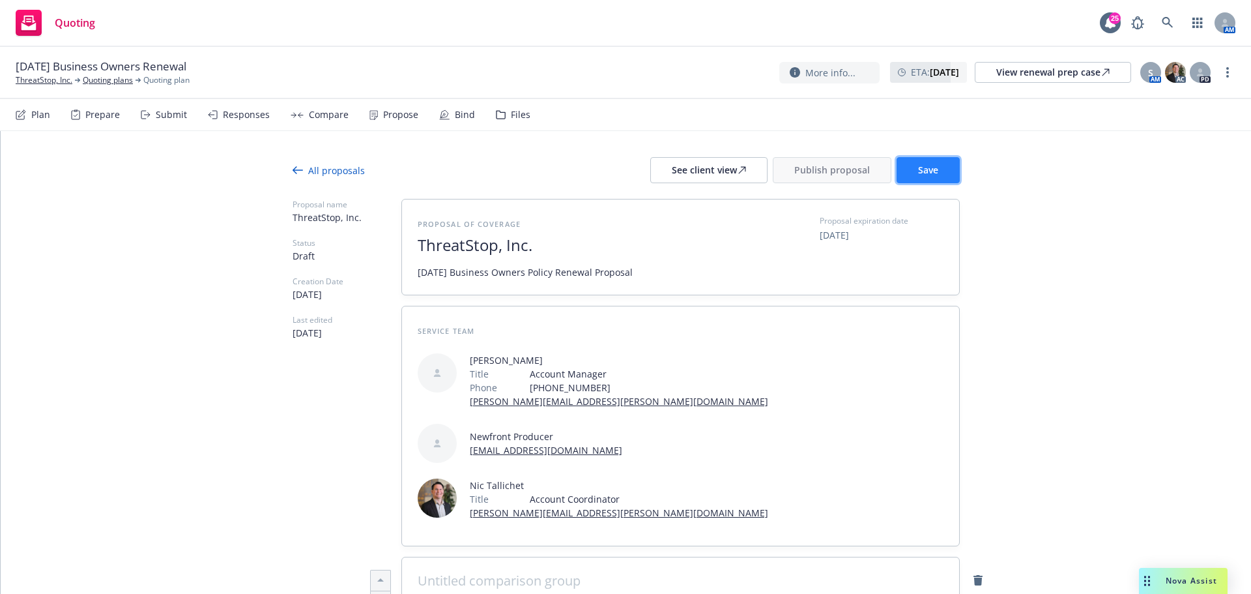
click at [918, 171] on span "Save" at bounding box center [928, 170] width 20 height 12
click at [706, 177] on div "See client view" at bounding box center [709, 170] width 74 height 25
click at [1230, 68] on link "more" at bounding box center [1228, 73] width 16 height 16
click at [1174, 96] on link "Copy logging email" at bounding box center [1162, 100] width 145 height 26
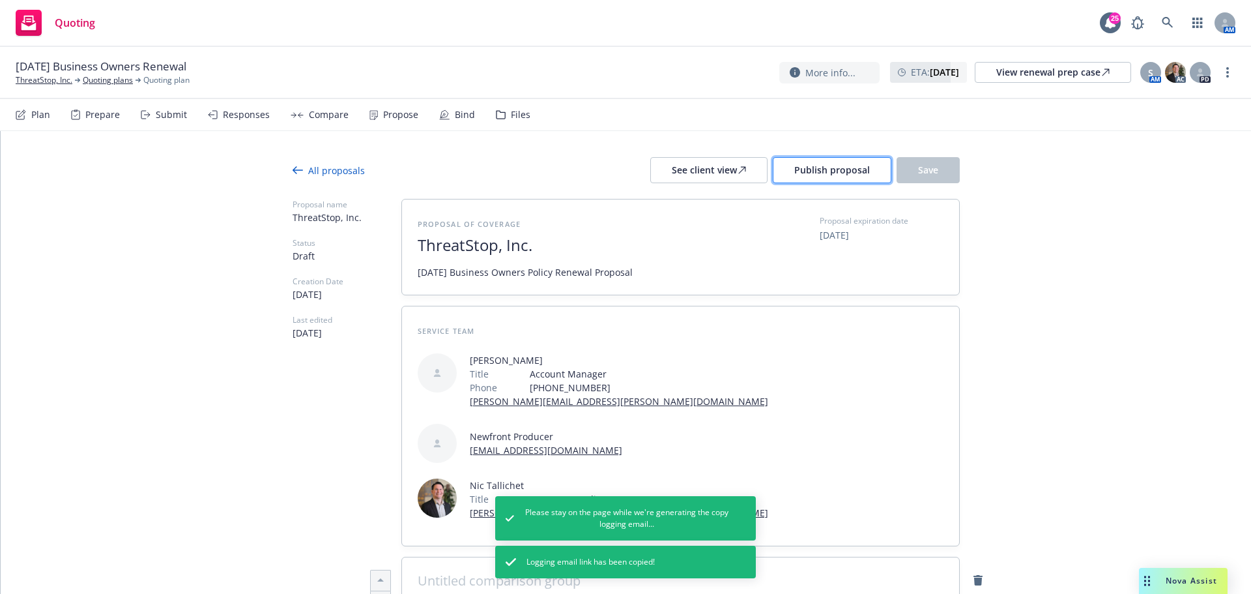
click at [857, 161] on button "Publish proposal" at bounding box center [832, 170] width 119 height 26
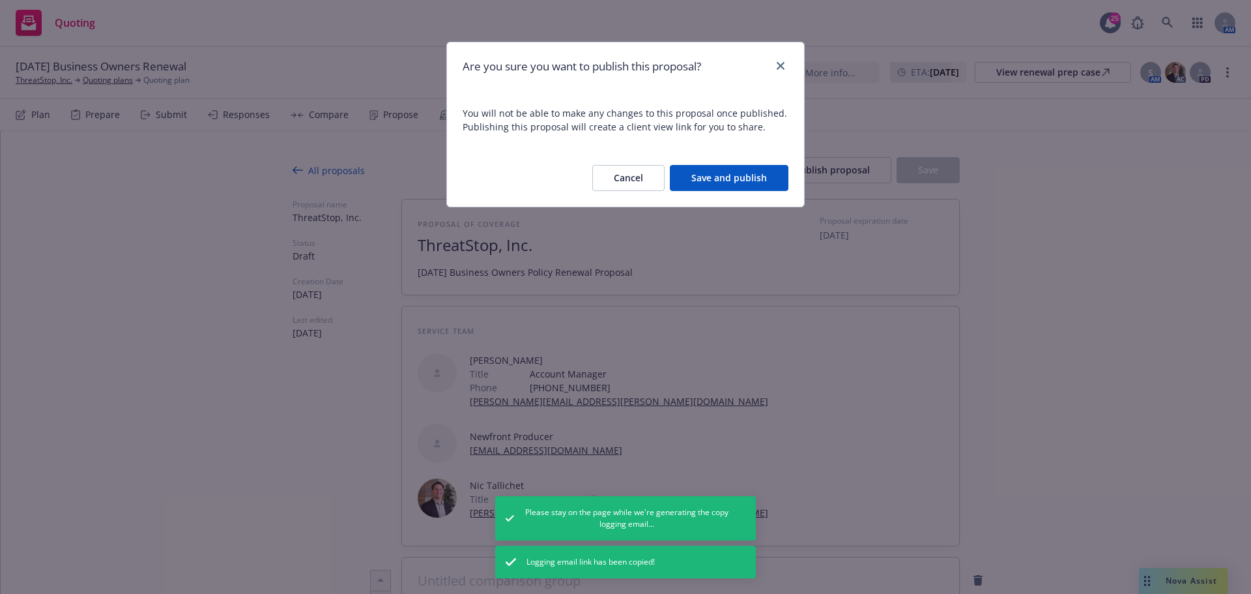
click at [764, 184] on button "Save and publish" at bounding box center [729, 178] width 119 height 26
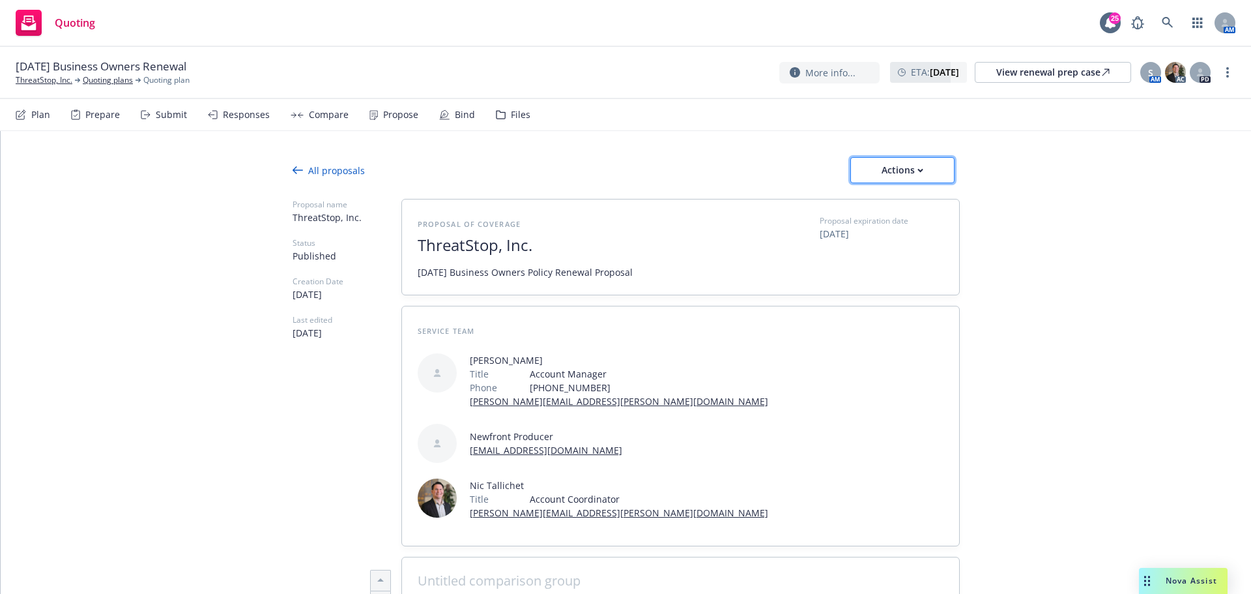
click at [920, 166] on div "Actions" at bounding box center [902, 170] width 61 height 25
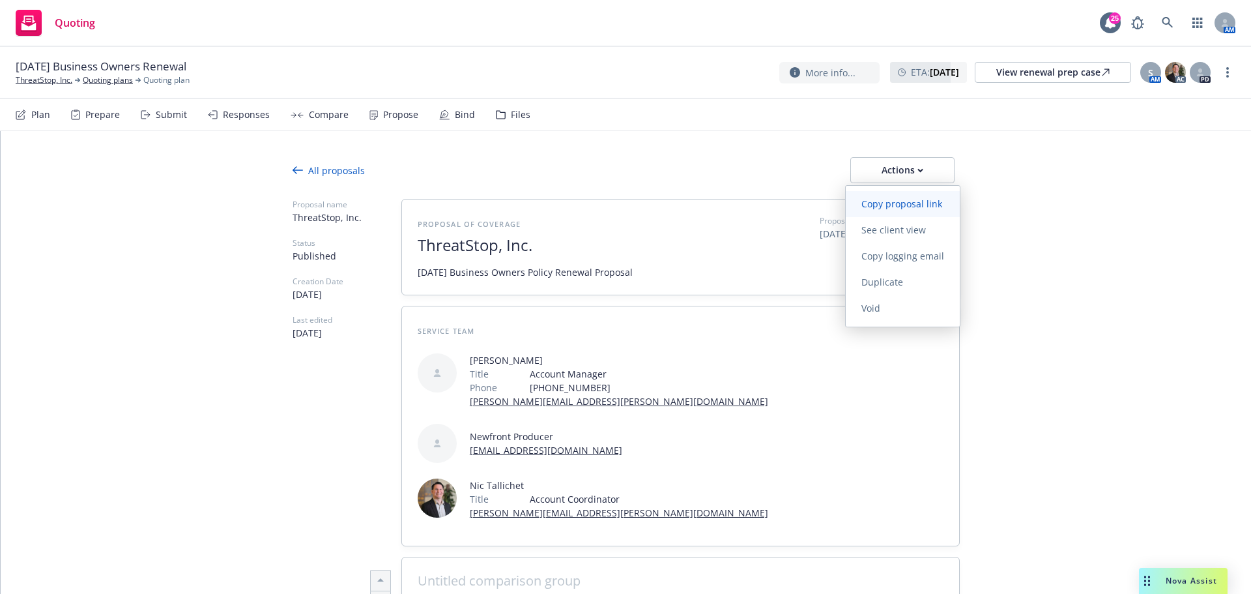
click at [918, 199] on span "Copy proposal link" at bounding box center [902, 203] width 112 height 12
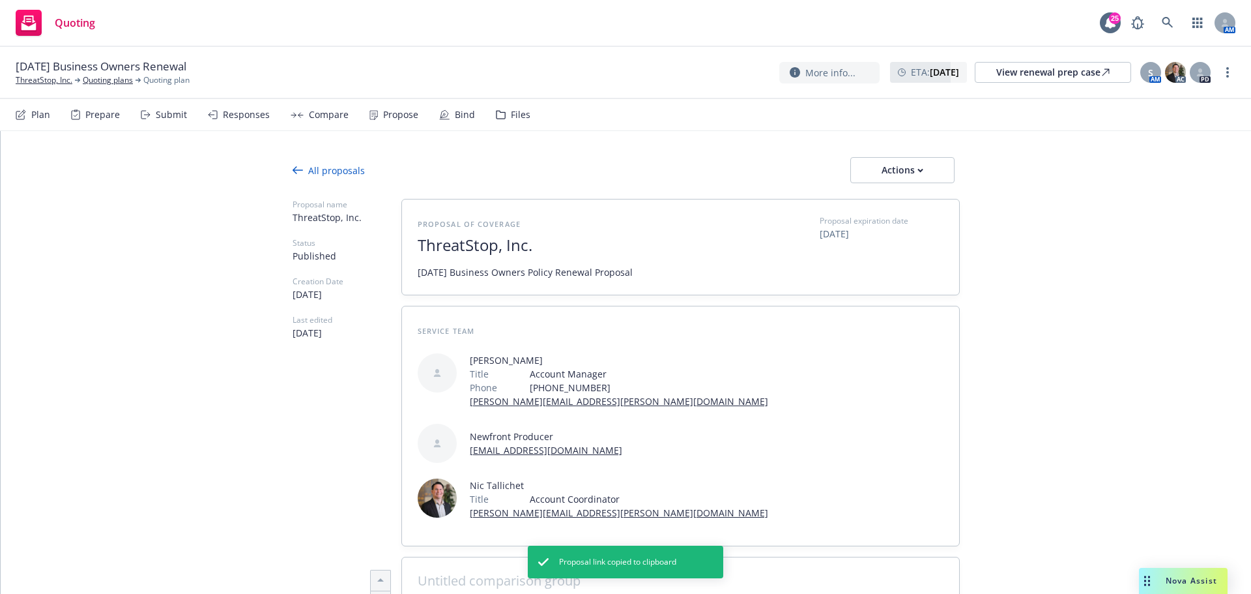
type textarea "x"
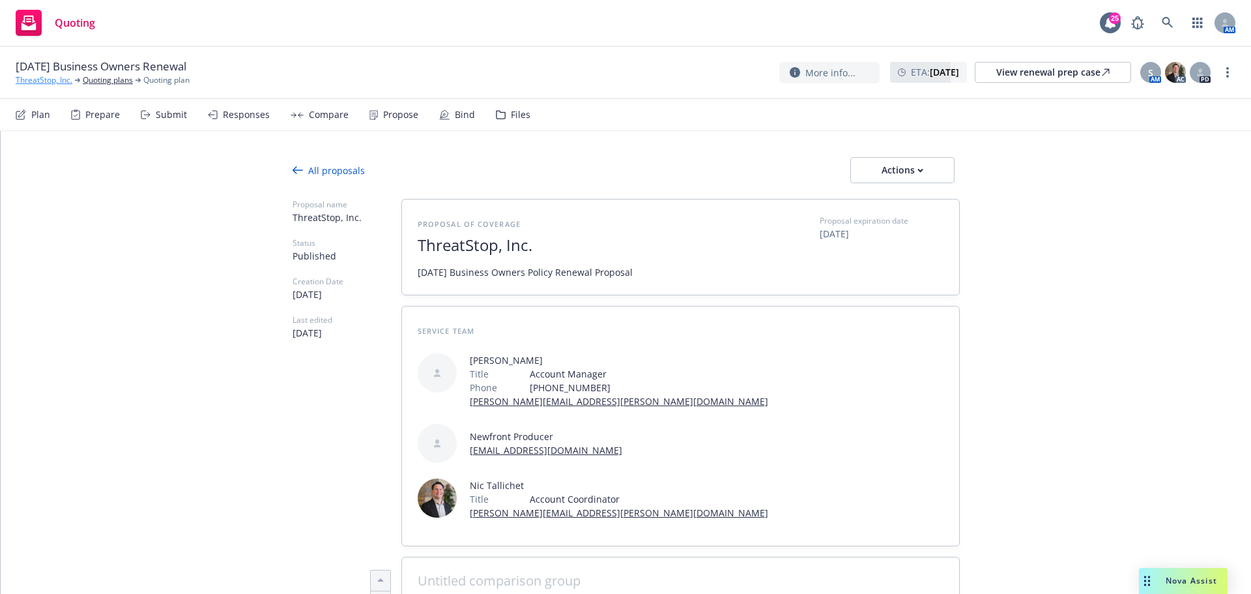
click at [49, 81] on link "ThreatStop, Inc." at bounding box center [44, 80] width 57 height 12
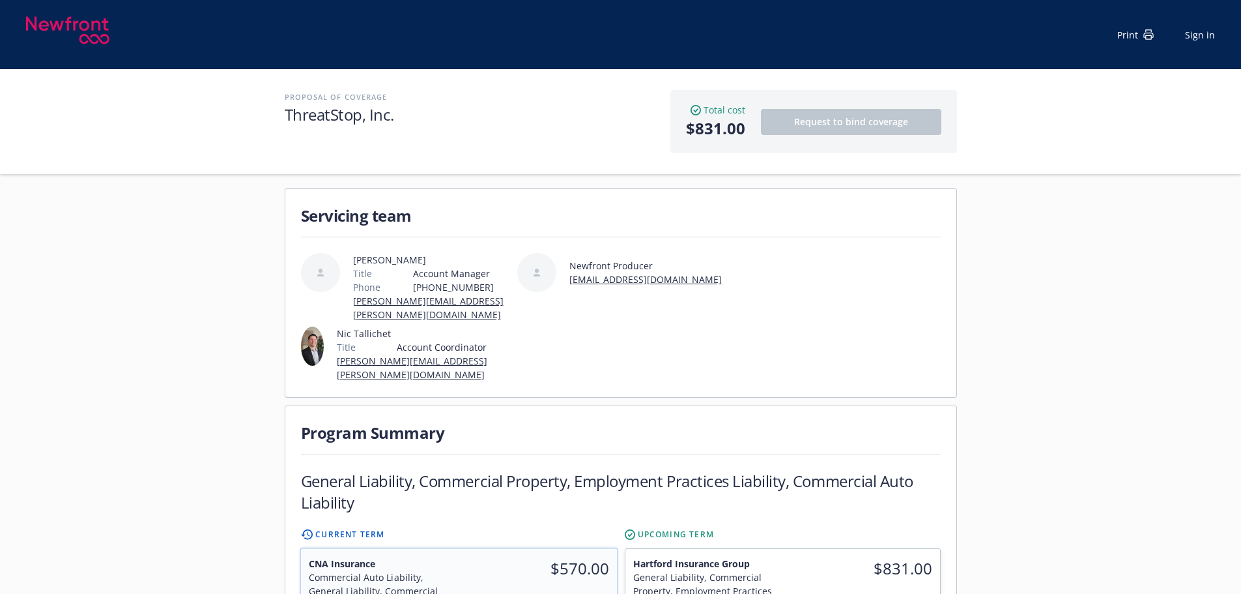
scroll to position [304, 0]
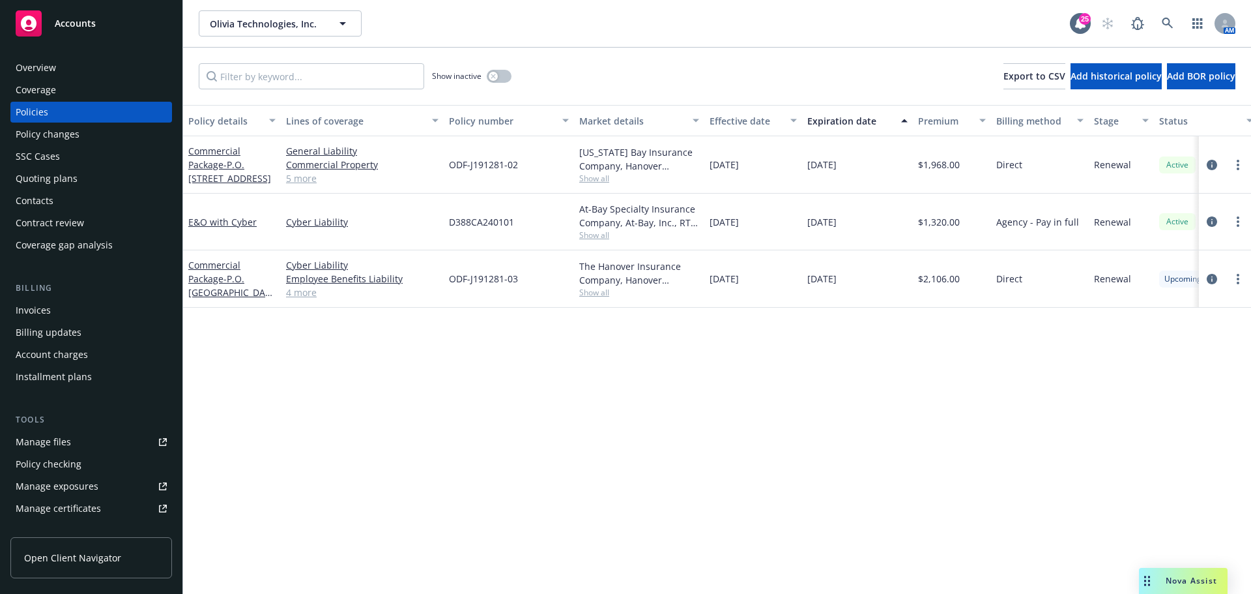
click at [591, 179] on span "Show all" at bounding box center [639, 178] width 120 height 11
click at [558, 409] on div "Policy details Lines of coverage Policy number Market details Effective date Ex…" at bounding box center [717, 349] width 1068 height 489
